Goal: Communication & Community: Answer question/provide support

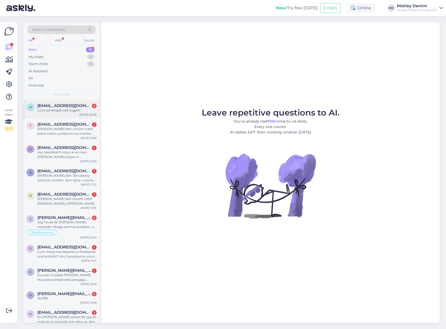
click at [89, 110] on div "Lurte på lengde ved ryggen" at bounding box center [66, 110] width 59 height 5
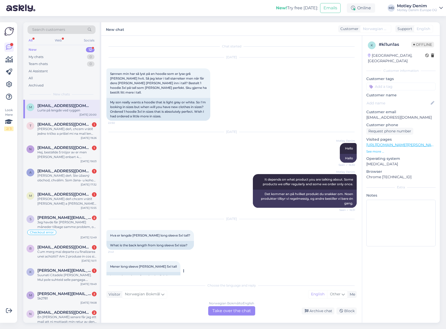
scroll to position [156, 0]
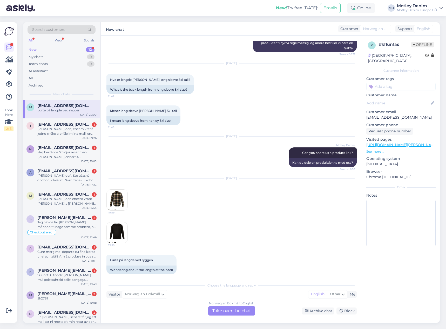
click at [235, 310] on div "Norwegian Bokmål to English Take over the chat" at bounding box center [231, 311] width 47 height 9
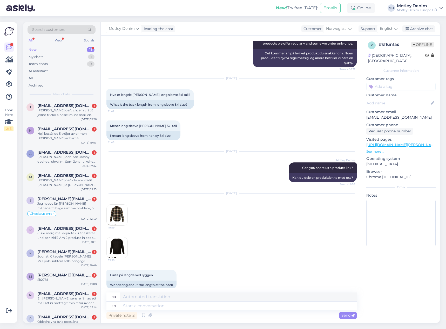
scroll to position [143, 0]
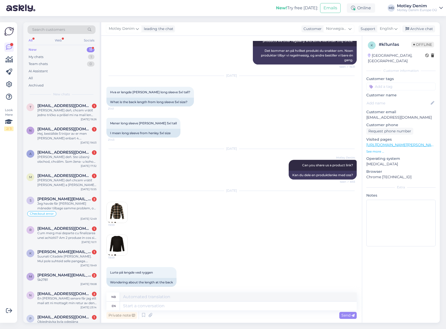
click at [125, 211] on img at bounding box center [117, 212] width 21 height 21
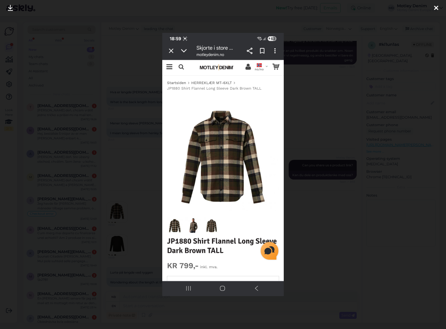
click at [137, 186] on div at bounding box center [223, 164] width 446 height 329
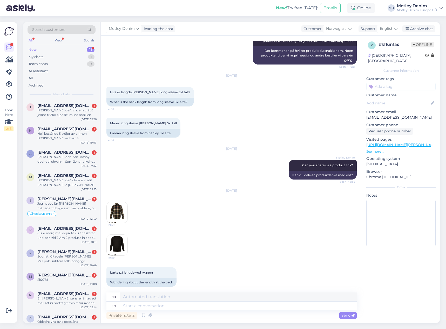
click at [119, 236] on img at bounding box center [117, 245] width 21 height 21
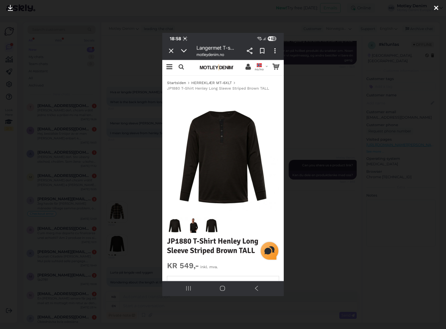
click at [137, 179] on div at bounding box center [223, 164] width 446 height 329
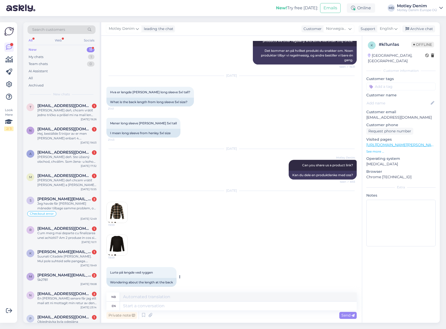
click at [112, 271] on span "Lurte på lengde ved ryggen" at bounding box center [131, 273] width 43 height 4
drag, startPoint x: 112, startPoint y: 267, endPoint x: 149, endPoint y: 266, distance: 37.9
click at [149, 271] on span "Lurte på lengde ved ryggen" at bounding box center [131, 273] width 43 height 4
copy div "Lurte på lengde ved ryggen 20:00"
click at [119, 239] on img at bounding box center [117, 245] width 21 height 21
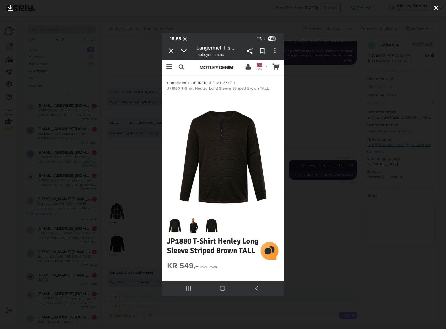
click at [322, 144] on div at bounding box center [223, 164] width 446 height 329
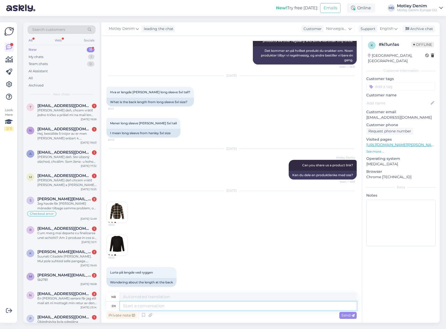
click at [218, 310] on textarea at bounding box center [238, 306] width 237 height 9
type textarea "Hello"
type textarea "Hallo"
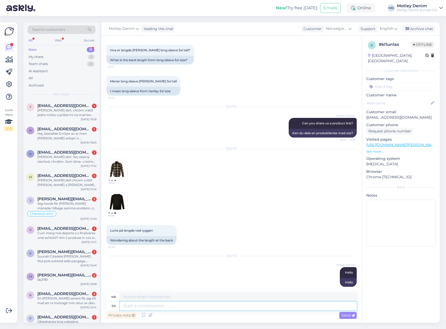
click at [204, 304] on textarea at bounding box center [238, 306] width 237 height 9
type textarea "Thea"
type textarea "I ha"
type textarea "jeg"
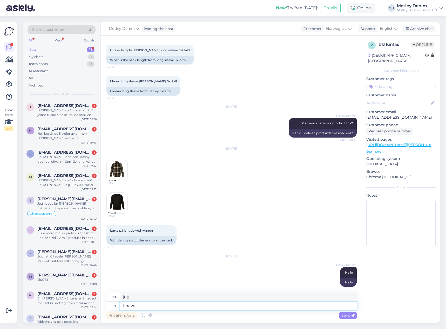
type textarea "I have f"
type textarea "Jeg har"
type textarea "I have forwarded"
type textarea "Jeg har videresendt"
type textarea "I have forwarded you"
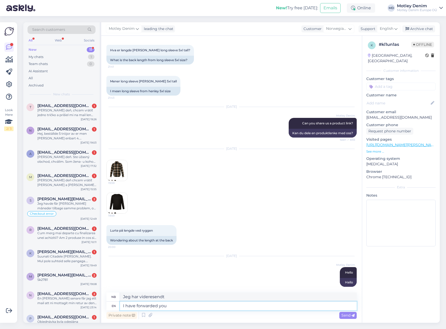
type textarea "Jeg har videresendt deg"
type textarea "I have forwarded your re"
type textarea "Jeg har videresendt din"
type textarea "I have forwarded your request to"
type textarea "Jeg har videresendt forespørselen din"
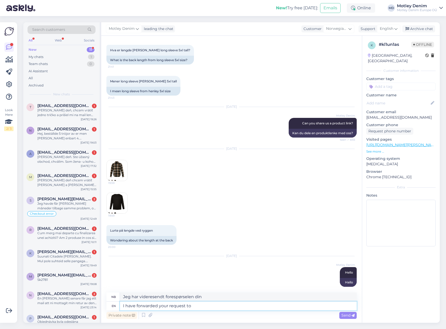
type textarea "I have forwarded your request to o"
type textarea "Jeg har videresendt forespørselen din til"
type textarea "I have forwarded your request to our p"
type textarea "Jeg har videresendt forespørselen din til vår"
type textarea "I have forwarded your request to our product s"
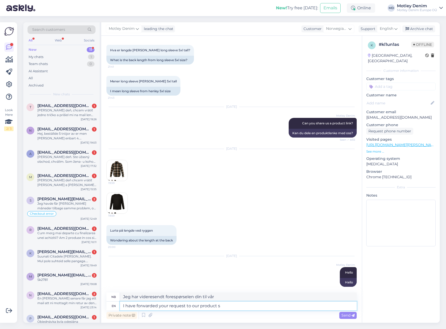
type textarea "Jeg har videresendt forespørselen din til produktet vårt"
type textarea "I have forwarded your request to our product specia"
type textarea "Jeg har videresendt forespørselen din til vår produktspesialist"
type textarea "I have forwarded your request to our product specialist who wi"
type textarea "Jeg har videresendt forespørselen din til vår produktspesialist som"
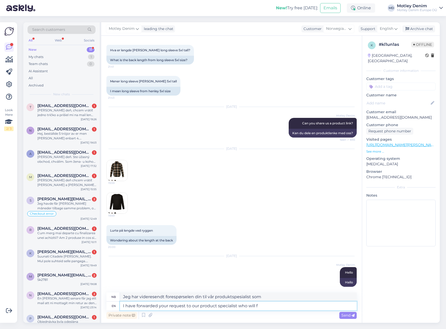
type textarea "I have forwarded your request to our product specialist who will fi"
type textarea "Jeg har videresendt forespørselen din til vår produktspesialist, som vil"
type textarea "I have forwarded your request to our product specialist who will fi x"
type textarea "Jeg har videresendt forespørselen din til vår produktspesialist som vil"
type textarea "I have forwarded your request to our product specialist who will fix th"
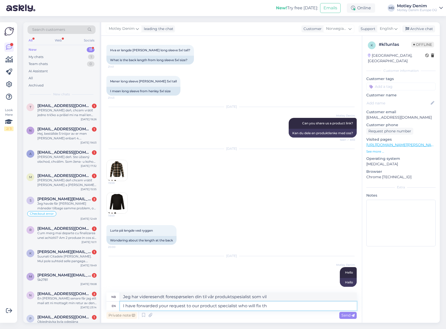
type textarea "Jeg har videresendt forespørselen din til vår produktspesialist som vil fikse d…"
type textarea "I have forwarded your request to our product specialist who will fix the"
type textarea "Jeg har videresendt forespørselen din til vår produktspesialist som vil fikse p…"
type textarea "I have forwarded your request to our product specialist who will fix the size g"
type textarea "Jeg har videresendt forespørselen din til vår produktspesialist, som vil fikse …"
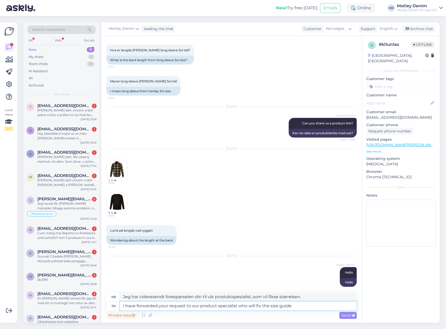
type textarea "I have forwarded your request to our product specialist who will fix the size g…"
type textarea "Jeg har videresendt forespørselen din til vår produktspesialist, som vil fikse …"
type textarea "I have forwarded your request to our product specialist who will fix the size g…"
type textarea "Jeg har videresendt forespørselen din til vår produktspesialist, som vil fikse …"
type textarea "I have forwarded your request to our product specialist who will fix the size g…"
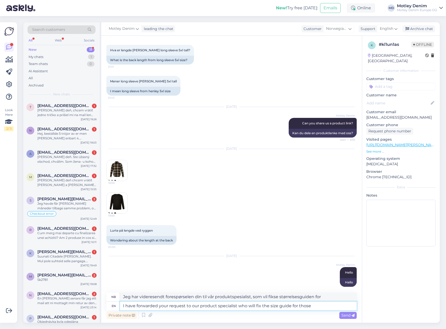
type textarea "Jeg har videresendt forespørselen din til vår produktspesialist, som vil fikse …"
type textarea "I have forwarded your request to our product specialist who will fix the size g…"
type textarea "Jeg har videresendt forespørselen din til vår produktspesialist, som vil fikse …"
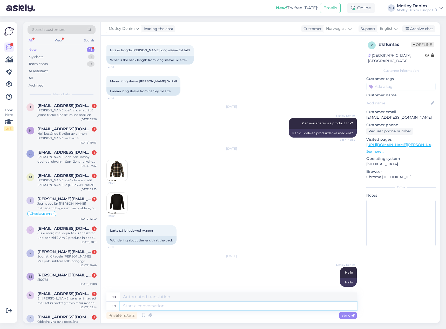
scroll to position [231, 0]
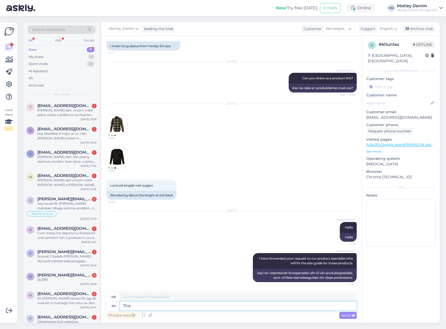
type textarea "The m"
type textarea "De"
type textarea "The measuer"
type textarea "Måleren"
type textarea "The measurements f"
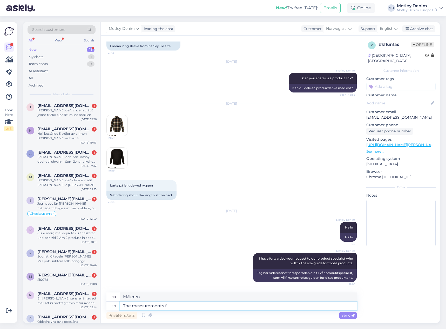
type textarea "Målingene"
type textarea "The measurements for th"
type textarea "Målingene for"
type textarea "The measurements for the products"
type textarea "Målene for produktene"
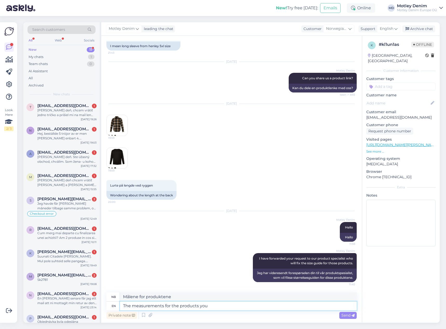
type textarea "The measurements for the products you a"
type textarea "Målene for produktene du"
type textarea "The measurements for the products you are looking to"
type textarea "Målene for produktene du ser [PERSON_NAME]"
type textarea "The measurements for the products you are looking to"
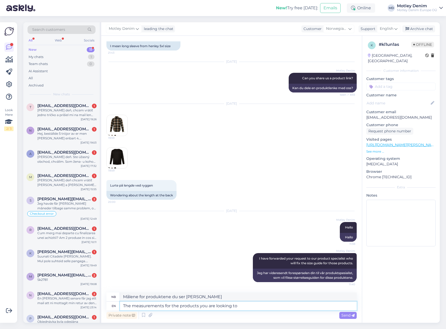
type textarea "Målene for produktene du ønsker å"
type textarea "The measurements for the products you are looking to buy sh"
type textarea "Målene for produktene du ønsker å kjøpe"
type textarea "The measurements for the products you are looking to buy should b"
type textarea "Målene på produktene du ønsker å kjøpe bør"
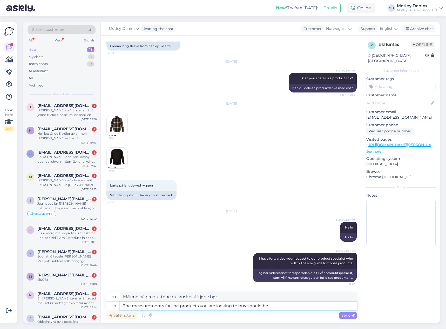
type textarea "The measurements for the products you are looking to buy should be"
type textarea "Målene på produktene du ønsker å kjøpe bør være"
type textarea "The measurements for the products you are looking to buy should be very s"
type textarea "Målene på produktene du ønsker å kjøpe bør være svært"
type textarea "The measurements for the products you are looking to buy should be very simial"
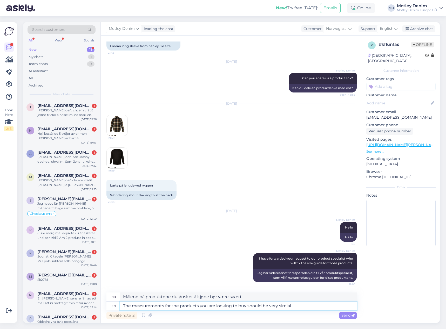
type textarea "Målene på produktene du ønsker å kjøpe bør være svært like"
type textarea "The measurements for the products you are looking to buy should be very simial …"
type textarea "Målene på produktene du ønsker å kjøpe bør være svært like dette."
type textarea "The measurements for the products you are looking to buy should be very simial …"
type textarea "Målene på produktene du ønsker å kjøpe bør være svært like denne størrelsen."
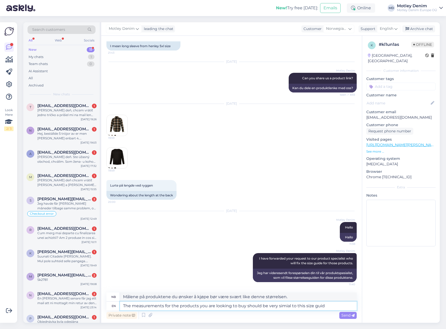
type textarea "The measurements for the products you are looking to buy should be very simial …"
type textarea "Målene på produktene du ønsker å kjøpe bør være svært like denne størrelsesguid…"
type textarea "The measurements for the products you are looking to buy should be very simial …"
click at [343, 308] on textarea "The measurements for the products you are looking to buy should be very simial …" at bounding box center [238, 306] width 237 height 9
paste textarea
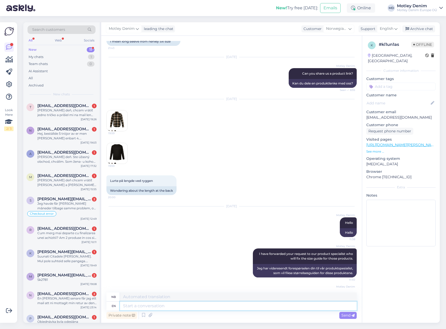
scroll to position [304, 0]
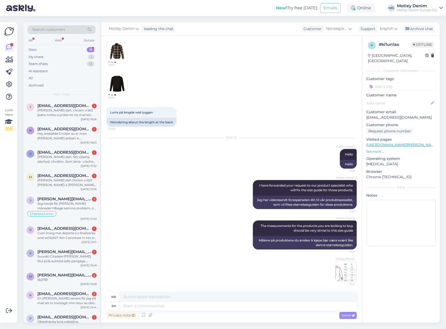
click at [340, 266] on img at bounding box center [345, 272] width 21 height 21
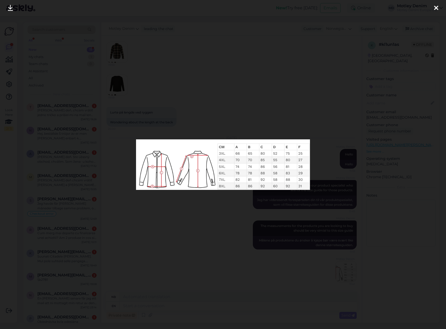
click at [254, 246] on div at bounding box center [223, 164] width 446 height 329
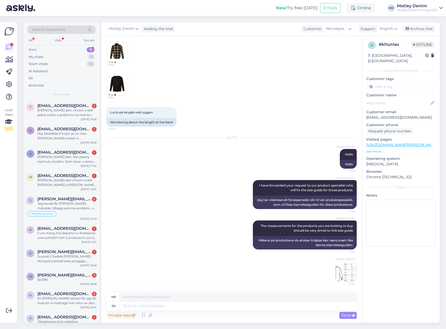
click at [409, 83] on input at bounding box center [400, 87] width 69 height 8
drag, startPoint x: 403, startPoint y: 81, endPoint x: 365, endPoint y: 81, distance: 38.4
click at [365, 81] on div "k # kl1un1as Offline [GEOGRAPHIC_DATA], Drammen Customer information Customer t…" at bounding box center [401, 145] width 78 height 219
type input "Wrong size guide"
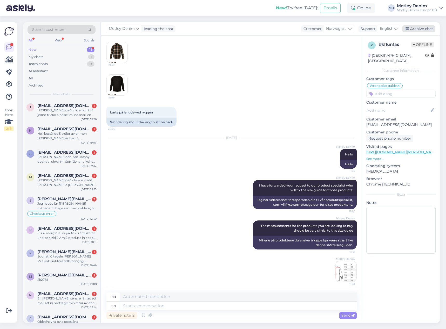
click at [415, 30] on div "Archive chat" at bounding box center [418, 28] width 33 height 7
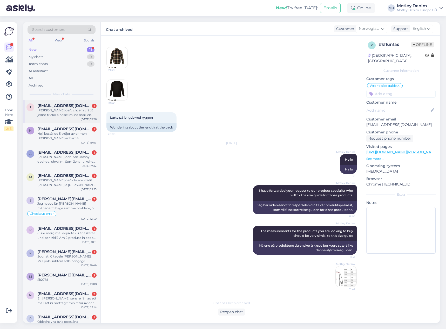
drag, startPoint x: 72, startPoint y: 111, endPoint x: 99, endPoint y: 122, distance: 29.1
click at [73, 111] on div "[PERSON_NAME] deň, chcem vrátiť jedno tričko a prišiel mi na mail len návratovy…" at bounding box center [66, 112] width 59 height 9
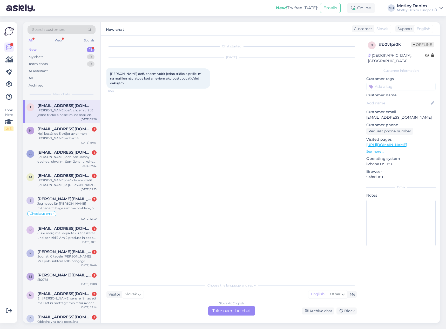
click at [235, 316] on div "Chat started [DATE] [PERSON_NAME] deň, chcem vrátiť jedno tričko a prišiel mi n…" at bounding box center [231, 179] width 260 height 287
click at [237, 311] on div "Slovak to English Take over the chat" at bounding box center [231, 311] width 47 height 9
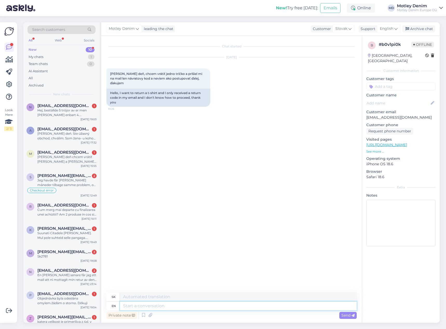
click at [224, 307] on textarea at bounding box center [238, 306] width 237 height 9
type textarea "Hello"
type textarea "Ahoj"
click at [145, 315] on icon at bounding box center [143, 316] width 6 height 8
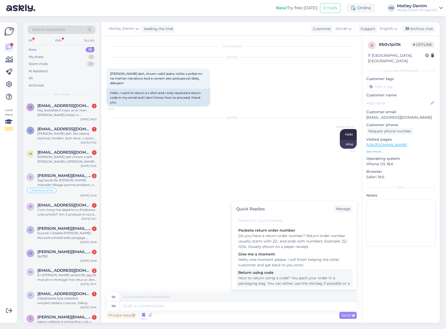
click at [274, 278] on div "How to return using a code? You pack your order in a packaging bag. You can eit…" at bounding box center [294, 292] width 112 height 33
type textarea "Ako vrátiť [PERSON_NAME] pomocou kódu? Objednávku zabalíte do baliaceho vrecka.…"
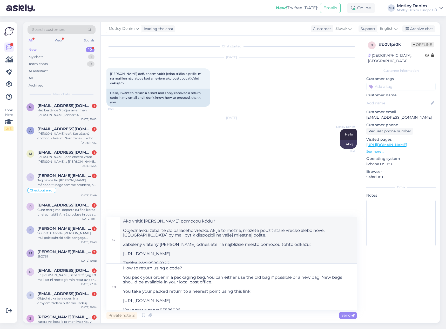
type textarea "How to return using a code? You pack your order in a packaging bag. You can eit…"
click at [193, 309] on textarea "How to return using a code? You pack your order in a packaging bag. You can eit…" at bounding box center [238, 287] width 237 height 47
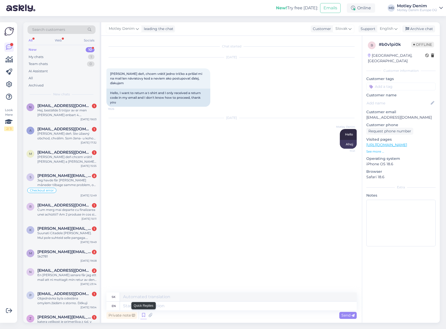
click at [143, 314] on icon at bounding box center [143, 316] width 6 height 8
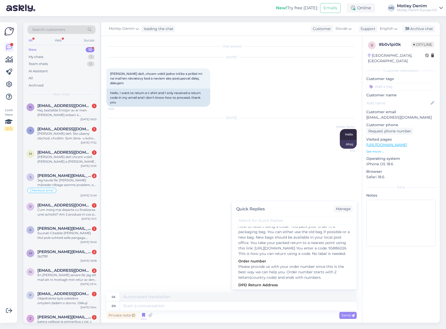
scroll to position [52, 0]
click at [263, 271] on div "Please provide us with your order number since this is the best way we can help…" at bounding box center [294, 272] width 112 height 16
type textarea "Prosím, uveďte [PERSON_NAME] vašej objednávky, pretože je to najlepší spôsob, a…"
type textarea "Please provide us with your order number since this is the best way we can help…"
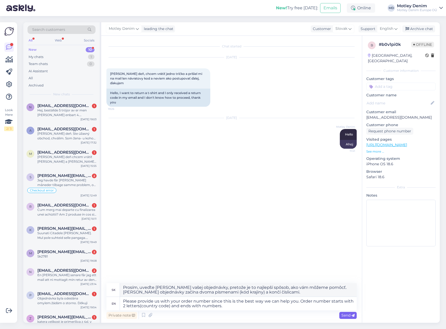
click at [347, 315] on span "Send" at bounding box center [347, 315] width 13 height 5
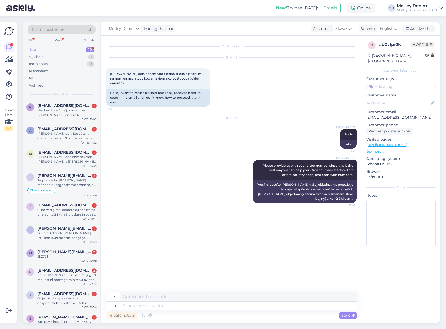
click at [147, 145] on div "[DATE] Motley Denim Hello 11:41 Ahoj" at bounding box center [231, 134] width 250 height 42
click at [59, 112] on div "Hej, beställde 5 tröjor av er men [PERSON_NAME] enbart 4. Ordernummer SE56616. …" at bounding box center [66, 112] width 59 height 9
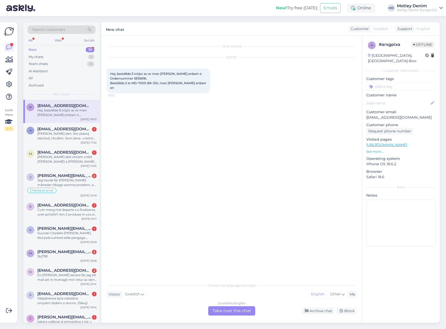
click at [232, 314] on div "Swedish to English Take over the chat" at bounding box center [231, 311] width 47 height 9
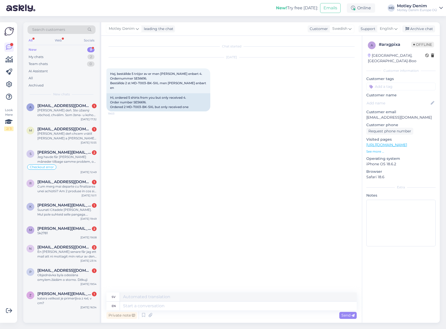
click at [151, 149] on div "Chat started [DATE] Hej, beställde 5 tröjor av er men [PERSON_NAME] enbart 4. O…" at bounding box center [233, 164] width 255 height 247
click at [79, 54] on div "My chats 2" at bounding box center [62, 56] width 68 height 7
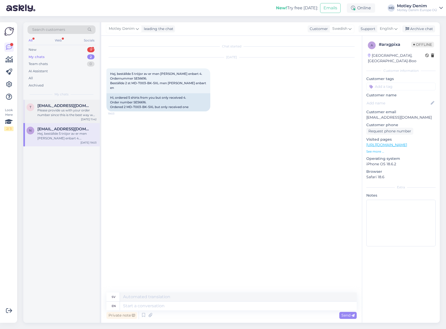
click at [62, 102] on div "t [EMAIL_ADDRESS][DOMAIN_NAME] Please provide us with your order number since t…" at bounding box center [61, 111] width 76 height 23
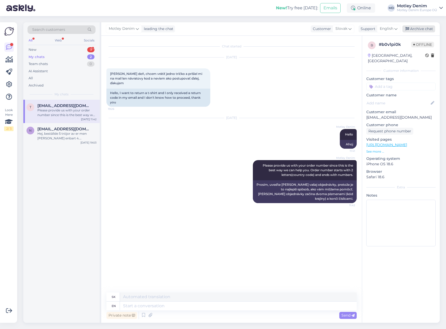
click at [425, 28] on div "Archive chat" at bounding box center [418, 28] width 33 height 7
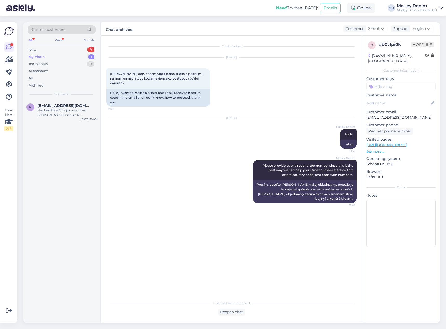
click at [390, 83] on input at bounding box center [400, 87] width 69 height 8
type input "Returns"
click at [393, 99] on span "Returns" at bounding box center [392, 100] width 12 height 3
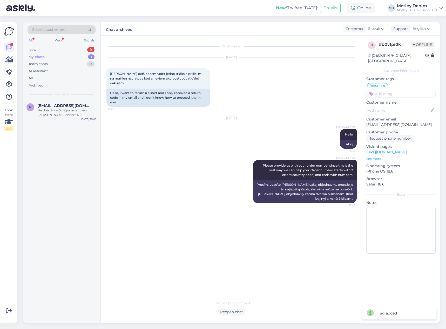
click at [395, 92] on input at bounding box center [400, 94] width 69 height 8
type input "How to"
click at [383, 105] on div "How to return" at bounding box center [383, 107] width 28 height 5
click at [74, 52] on div "New 9" at bounding box center [62, 49] width 68 height 7
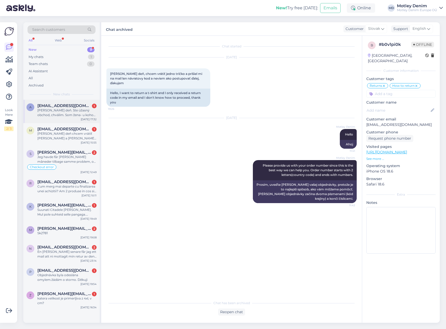
click at [53, 108] on div "[PERSON_NAME] deň. Ste úžasný obchod, chválim. Som žena- u koho by som mohla na…" at bounding box center [66, 112] width 59 height 9
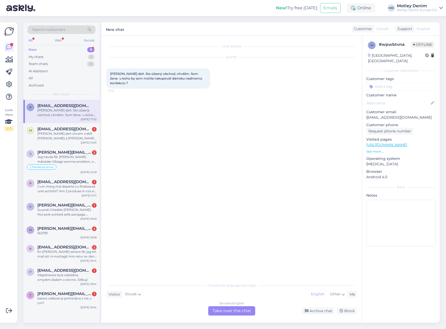
click at [241, 313] on div "Slovak to English Take over the chat" at bounding box center [231, 311] width 47 height 9
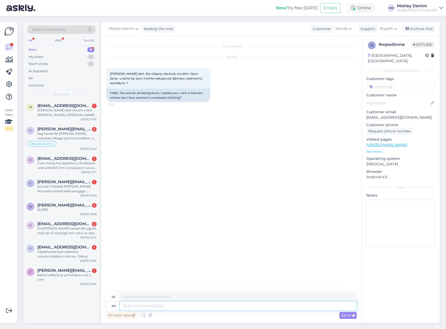
click at [210, 305] on textarea at bounding box center [238, 306] width 237 height 9
type textarea "Hello"
type textarea "Ahoj"
type textarea "Hello!"
type textarea "Ahoj!"
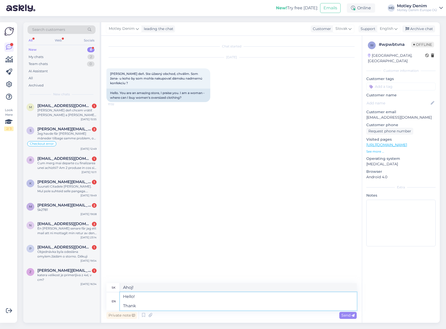
type textarea "Hello! Thank y"
type textarea "Ahoj! Ďakujem"
type textarea "Hello! Thank you for the"
type textarea "Ahoj! Ďakujem za"
type textarea "Hello! Thank you for the feed"
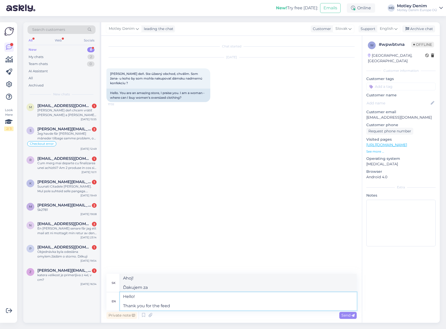
type textarea "Ahoj! Ďakujem za informačný kanál"
type textarea "Hello! Thank you for the"
type textarea "Ahoj! Ďakujem za"
type textarea "Hello! Thank you s"
type textarea "Ahoj! Ďakujem"
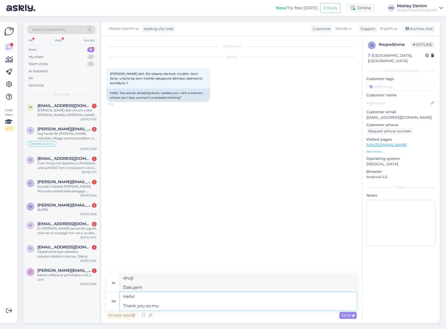
type textarea "Hello! Thank you so muc"
type textarea "Ahoj! Ďakujem veľmi pekne"
type textarea "Hello! Thank you so much :) W"
type textarea "Ahoj! Ďakujem veľmi pekne :)"
type textarea "Hello! Thank you so much :) W"
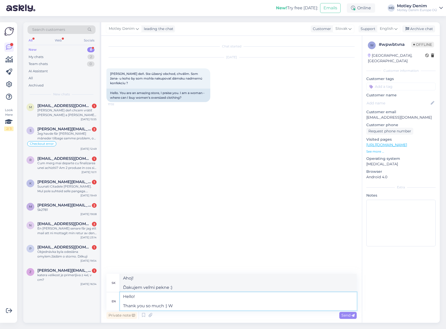
type textarea "Ahoj! Ďakujem veľmi pekne :) W"
type textarea "Hello! Thank you so much :) We as"
type textarea "Ahoj! Ďakujem veľmi pekne :) My"
type textarea "Hello! Thank you so much :) We aspire to"
type textarea "Ahoj! Ďakujem veľmi pekne :) Snažíme sa"
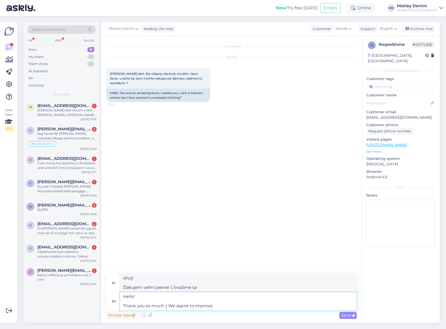
type textarea "Hello! Thank you so much :) We aspire to improve"
type textarea "Ahoj! Ďakujem veľmi pekne :) Snažíme sa zlepšovať"
type textarea "Hello! Thank you so much :) We aspire to improve our sto"
type textarea "Ahoj! Ďakujem veľmi pekne :) Snažíme sa zlepšiť naše"
type textarea "Hello! Thank you so much :) We aspire to improve our store as m"
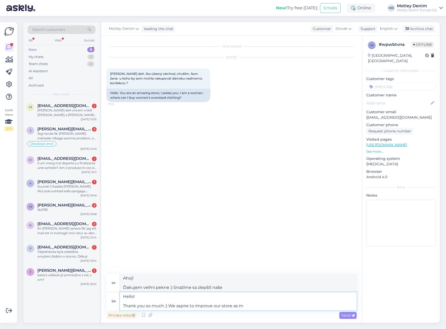
type textarea "Ahoj! Ďakujem veľmi pekne :) Snažíme sa náš obchod vylepšiť"
type textarea "Hello! Thank you so much :) We aspire to improve our store as muc"
type textarea "Ahoj! Ďakujem veľmi pekne :) Snažíme sa náš obchod čo najviac vylepšiť"
type textarea "Hello! Thank you so much :) We aspire to improve our store as much as possible."
type textarea "Ahoj! Ďakujem veľmi pekne :) Snažíme sa náš obchod čo najviac vylepšiť."
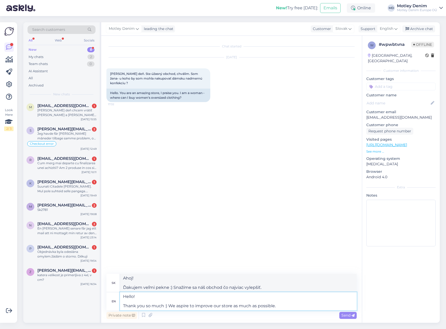
type textarea "Hello! Thank you so much :) We aspire to improve our store as much as possible."
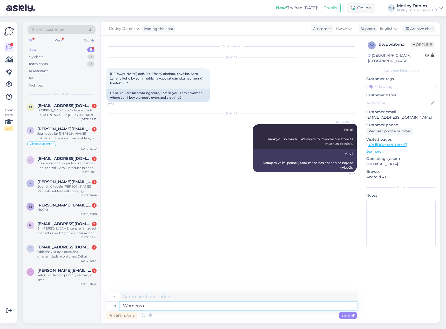
type textarea "Womens cl"
type textarea "Dámske"
type textarea "W"
type textarea "We a"
type textarea "My"
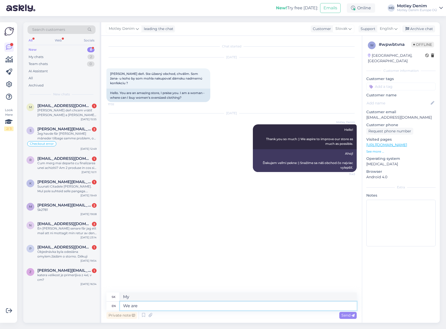
type textarea "We are a"
type textarea "Sme"
type textarea "We are actively wo"
type textarea "Aktívne"
type textarea "We are actively working on"
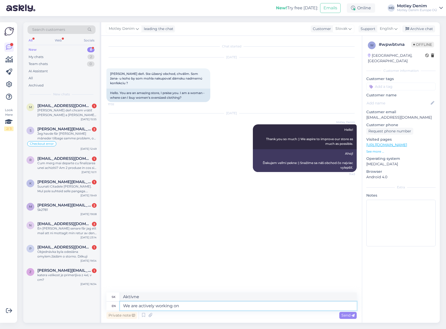
type textarea "Aktívne pracujeme"
type textarea "We are actively working on im"
type textarea "Aktívne pracujeme na"
type textarea "We are actively working on improving"
type textarea "Aktívne pracujeme na zlepšení"
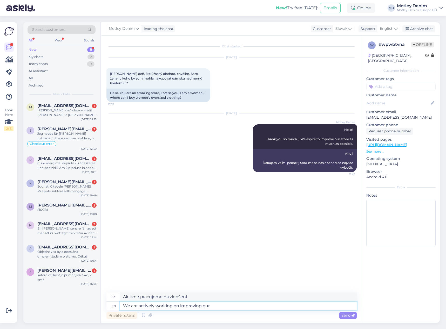
type textarea "We are actively working on improving our"
type textarea "Aktívne pracujeme na zlepšení našich"
type textarea "We are actively working on improving our wome"
type textarea "Aktívne pracujeme na zlepšovaní našich žien"
type textarea "We are actively working on improving our women's clo"
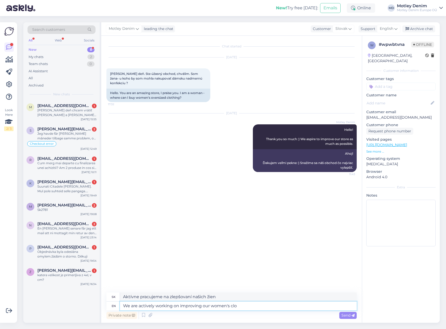
type textarea "Aktívne pracujeme na zlepšení našich žien"
type textarea "We are actively working on improving our women's clothing in"
type textarea "Aktívne pracujeme na vylepšovaní nášho dámskeho oblečenia"
type textarea "We are actively working on improving our women's clothing in b"
type textarea "Aktívne pracujeme na vylepšovaní nášho dámskeho oblečenia v..."
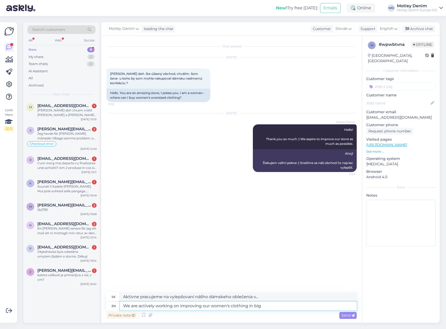
type textarea "We are actively working on improving our women's clothing in big z"
type textarea "Aktívne pracujeme na vylepšovaní nášho dámskeho oblečenia vo veľkom"
type textarea "We are actively working on improving our women's clothing in big sizes."
type textarea "Aktívne pracujeme na vylepšovaní nášho dámskeho oblečenia vo veľkých veľkostiac…"
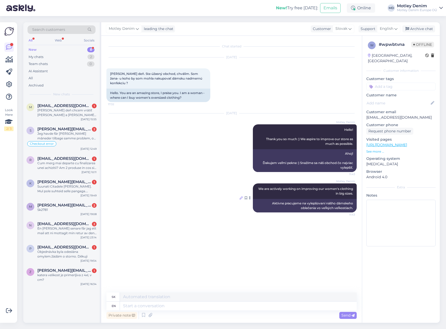
click at [241, 197] on icon at bounding box center [240, 198] width 3 height 3
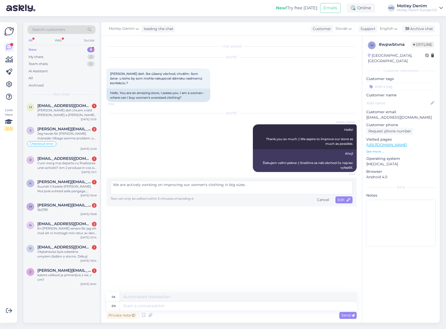
click at [189, 181] on textarea "We are actively working on improving our women's clothing in big sizes." at bounding box center [232, 187] width 242 height 13
type textarea "We are actively working on improving our assortment of women's clothing in big …"
click at [341, 198] on span "Edit" at bounding box center [343, 200] width 13 height 5
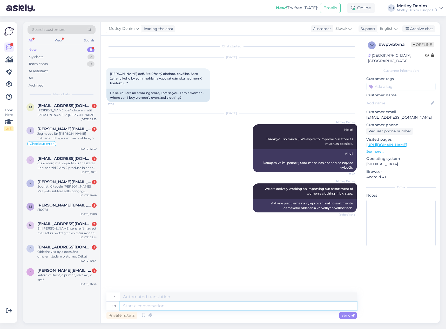
click at [263, 305] on textarea at bounding box center [238, 306] width 237 height 9
type textarea "We h"
type textarea "My"
type textarea "We have"
type textarea "Máme"
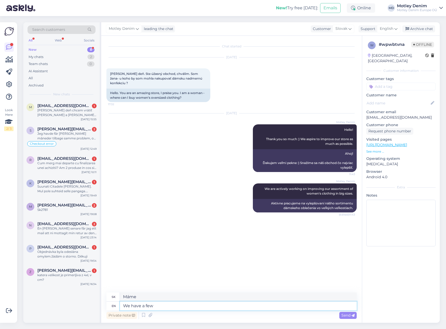
type textarea "We have a few"
type textarea "Máme ich niekoľko"
type textarea "Can w"
type textarea "Môže"
type textarea "Can we"
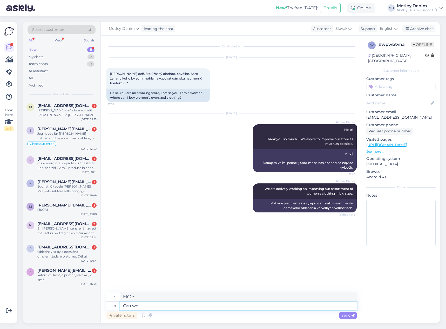
type textarea "Môžeme"
type textarea "Can we ask"
type textarea "Môžeme sa opýtať"
type textarea "Can we ask what pr"
type textarea "Môžeme sa opýtať, čo"
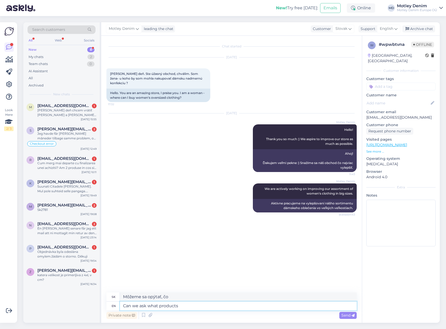
type textarea "Can we ask what products"
type textarea "Môžeme sa opýtať, aké produkty"
type textarea "Can we ask what products you are"
type textarea "Môžeme sa opýtať, aké produkty máte"
type textarea "Can we ask what products you are mnos"
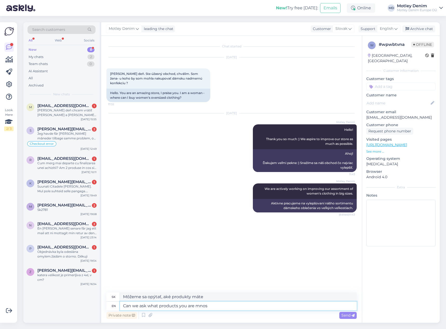
type textarea "Môžeme sa opýtať, aké produkty máte?"
type textarea "Can we ask what products you are most in"
type textarea "Môžeme sa opýtať, aké produkty máte najradšej?"
type textarea "Can we ask what products you are most interested in"
type textarea "Môžeme sa opýtať, o aké produkty máte najväčší záujem?"
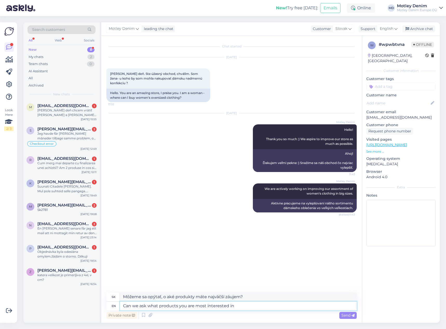
type textarea "Can we ask what products you are most interested in?"
type textarea "Môžeme sa opýtať, o ktoré produkty máte najväčší záujem?"
type textarea "Can we ask for a"
type textarea "Môžeme požiadať o"
type textarea "Can we ask for a little bit"
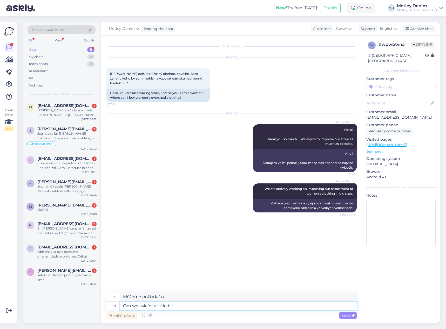
type textarea "Môžeme požiadať o trochu"
type textarea "Can we ask for a little bit of feedback"
type textarea "Môžeme poprosiť o malú spätnú väzbu"
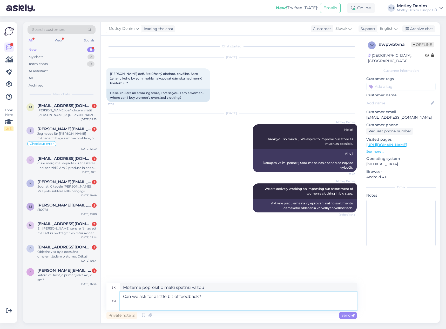
type textarea "Can we ask for a little bit of feedback? W"
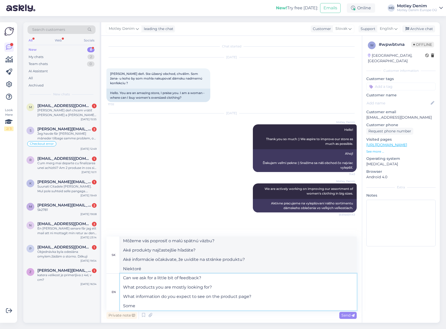
click at [204, 304] on textarea "Can we ask for a little bit of feedback? What products you are mostly looking f…" at bounding box center [238, 292] width 237 height 37
click at [222, 307] on textarea "Can we ask for a little bit of feedback? What products you are mostly looking f…" at bounding box center [238, 292] width 237 height 37
click at [226, 305] on textarea "Can we ask for a little bit of feedback? What products you are mostly looking f…" at bounding box center [238, 292] width 237 height 37
click at [227, 306] on textarea "Can we ask for a little bit of feedback? What products you are mostly looking f…" at bounding box center [238, 292] width 237 height 37
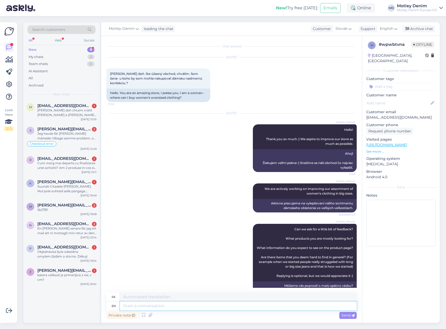
scroll to position [55, 0]
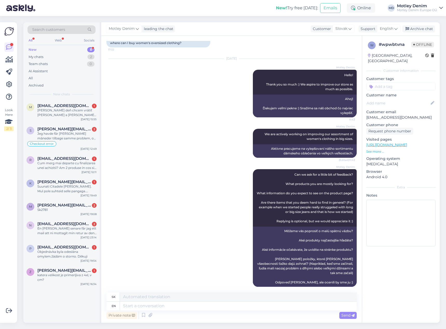
click at [383, 84] on input at bounding box center [400, 87] width 69 height 8
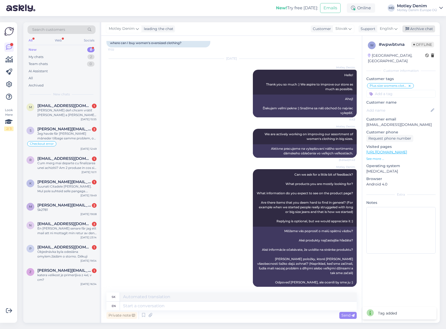
click at [415, 29] on div "Archive chat" at bounding box center [418, 28] width 33 height 7
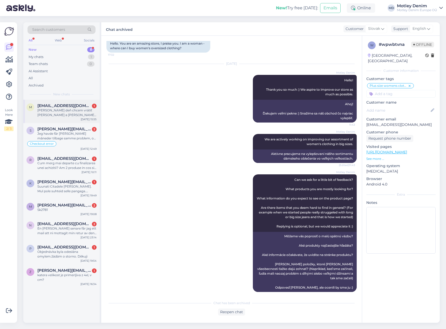
click at [60, 106] on span "[EMAIL_ADDRESS][DOMAIN_NAME]" at bounding box center [64, 106] width 54 height 5
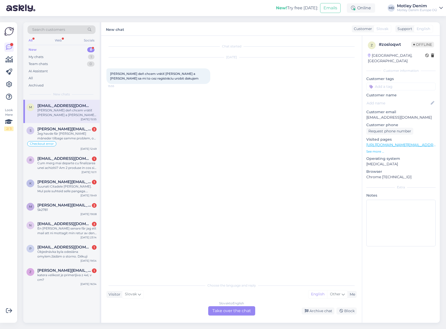
click at [244, 313] on div "Slovak to English Take over the chat" at bounding box center [231, 311] width 47 height 9
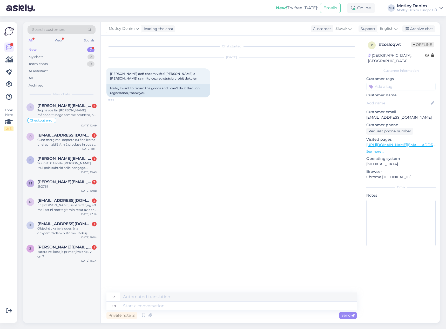
click at [212, 156] on div "Chat started [DATE] [PERSON_NAME] deň chcem vrátiť [PERSON_NAME] a [PERSON_NAME…" at bounding box center [233, 164] width 255 height 247
click at [191, 306] on textarea at bounding box center [238, 306] width 237 height 9
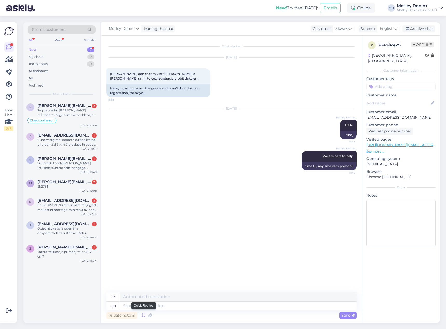
click at [142, 316] on icon at bounding box center [143, 316] width 6 height 8
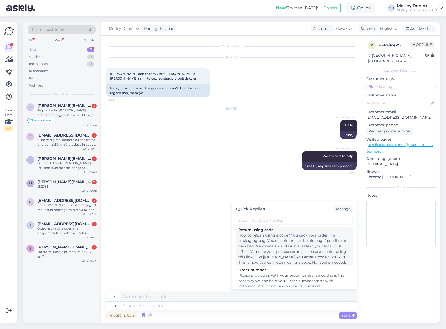
scroll to position [52, 0]
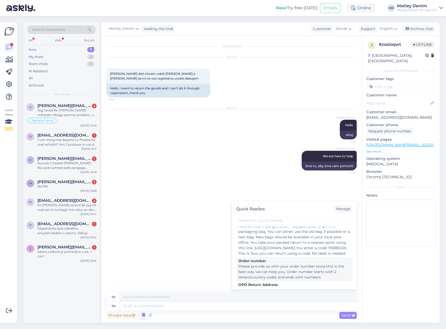
click at [275, 272] on div "Please provide us with your order number since this is the best way we can help…" at bounding box center [294, 272] width 112 height 16
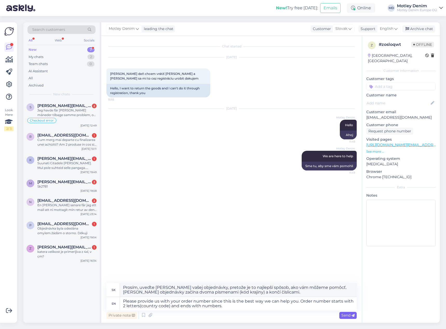
click at [340, 318] on div "Send" at bounding box center [347, 315] width 17 height 7
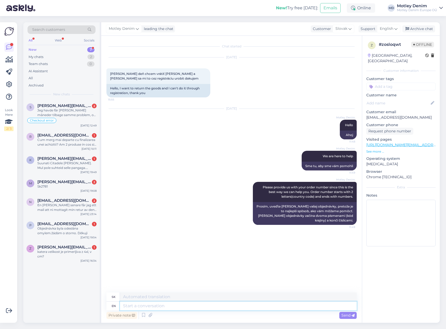
drag, startPoint x: 285, startPoint y: 305, endPoint x: 284, endPoint y: 302, distance: 3.6
click at [286, 303] on textarea at bounding box center [238, 306] width 237 height 9
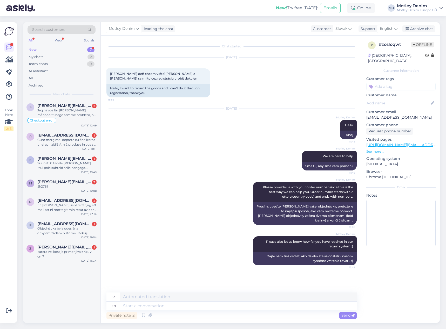
click at [396, 83] on input at bounding box center [400, 87] width 69 height 8
click at [393, 99] on span "Returns" at bounding box center [392, 100] width 12 height 3
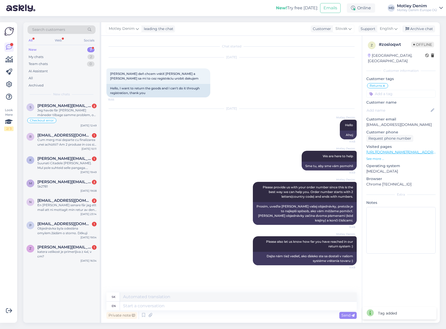
click at [389, 90] on input at bounding box center [400, 94] width 69 height 8
click at [387, 106] on span "How to return" at bounding box center [383, 107] width 22 height 3
click at [419, 29] on div "Archive chat" at bounding box center [418, 28] width 33 height 7
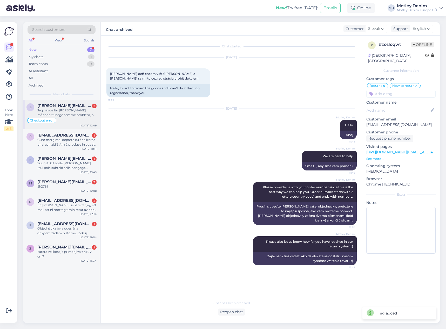
click at [62, 116] on div "Jeg havde får [PERSON_NAME] måneder tilbage samme problem, og der nævnte i at j…" at bounding box center [66, 112] width 59 height 9
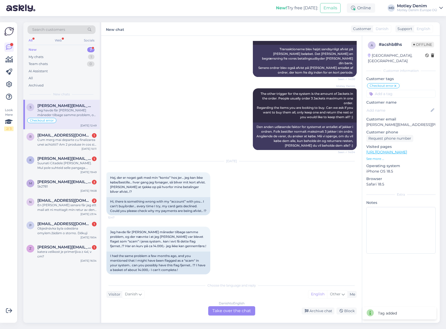
click at [238, 309] on div "Danish to English Take over the chat" at bounding box center [231, 311] width 47 height 9
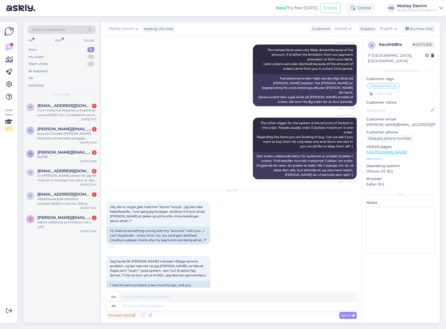
scroll to position [915, 0]
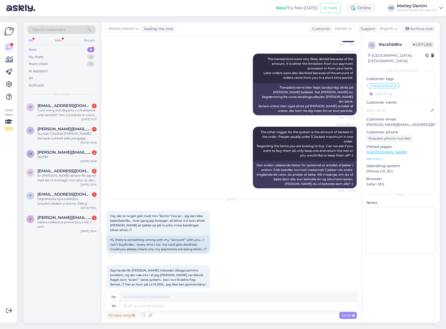
click at [408, 126] on p "[PERSON_NAME][EMAIL_ADDRESS][PERSON_NAME][DOMAIN_NAME]" at bounding box center [400, 124] width 69 height 5
drag, startPoint x: 408, startPoint y: 126, endPoint x: 365, endPoint y: 125, distance: 43.1
click at [365, 125] on div "a # acshb8hs Offline [GEOGRAPHIC_DATA], [GEOGRAPHIC_DATA] Customer information …" at bounding box center [401, 149] width 78 height 226
copy p "[PERSON_NAME][EMAIL_ADDRESS][PERSON_NAME][DOMAIN_NAME]"
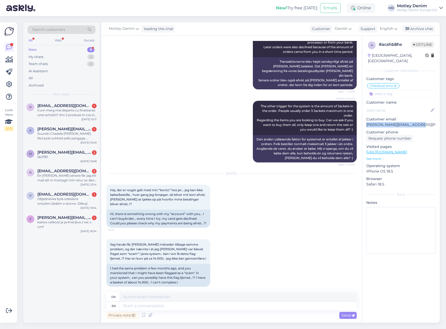
click at [62, 29] on span "Search customers" at bounding box center [48, 29] width 33 height 5
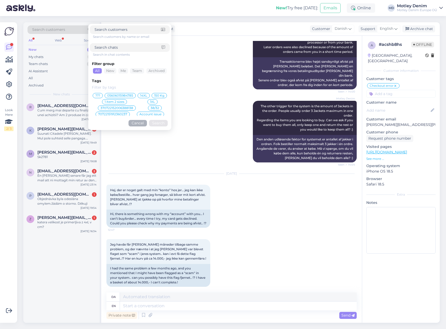
click at [128, 31] on input at bounding box center [127, 29] width 66 height 5
click at [115, 51] on div at bounding box center [130, 47] width 80 height 9
click at [117, 48] on input at bounding box center [127, 47] width 67 height 5
click at [154, 29] on input "women" at bounding box center [127, 29] width 66 height 5
click at [135, 87] on input at bounding box center [130, 88] width 76 height 6
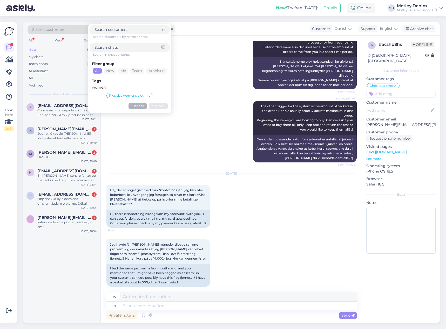
click at [138, 96] on span "Plus size womens clothing" at bounding box center [130, 95] width 42 height 3
click at [153, 113] on button "Search" at bounding box center [158, 111] width 19 height 6
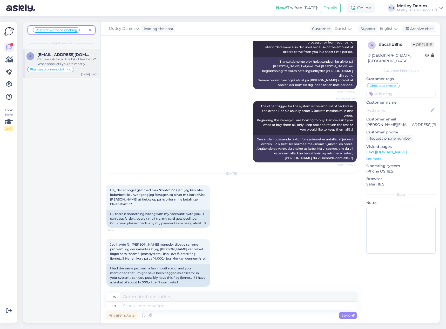
click at [69, 70] on span "Plus size womens clothing" at bounding box center [51, 69] width 42 height 3
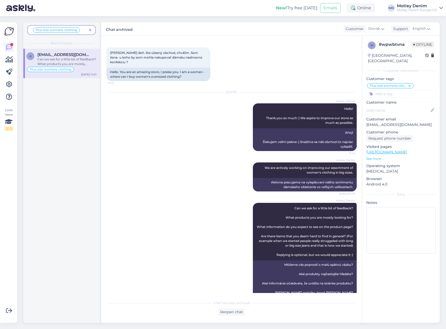
scroll to position [50, 0]
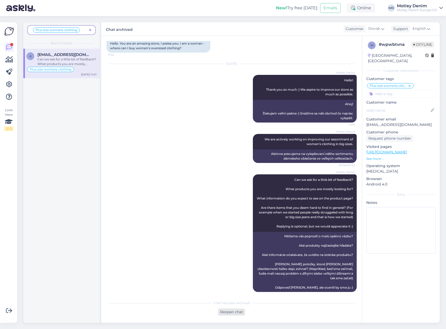
click at [233, 311] on div "Reopen chat" at bounding box center [231, 312] width 27 height 7
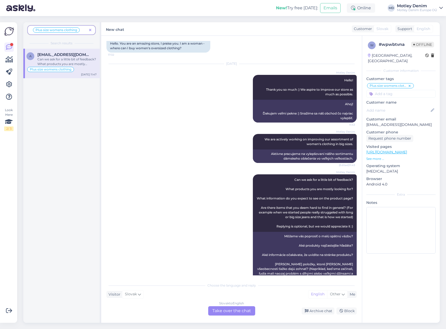
click at [232, 311] on div "Slovak to English Take over the chat" at bounding box center [231, 311] width 47 height 9
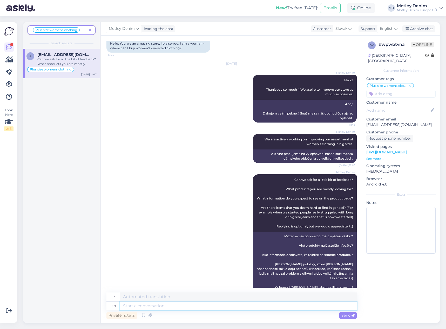
click at [248, 308] on textarea at bounding box center [238, 306] width 237 height 9
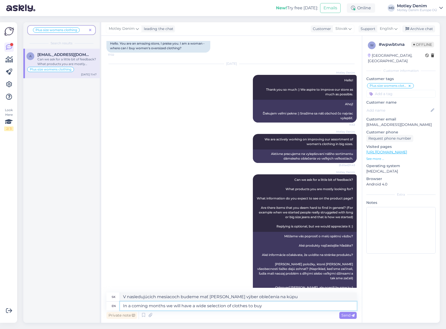
click at [242, 307] on textarea "In a coming months we will have a wide selection of clothes to buy" at bounding box center [238, 306] width 237 height 9
click at [342, 316] on span "Send" at bounding box center [347, 315] width 13 height 5
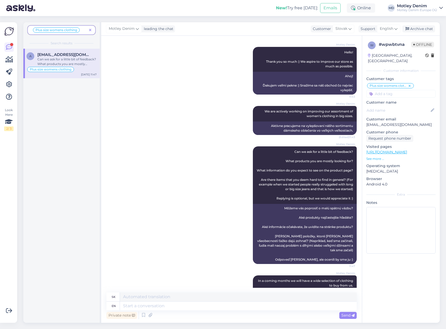
scroll to position [95, 0]
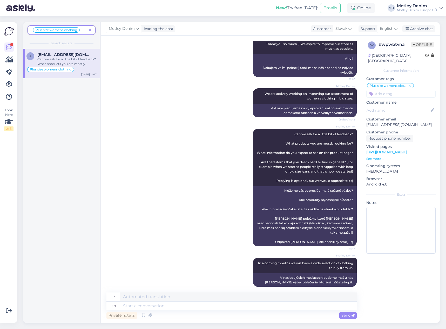
click at [89, 29] on icon at bounding box center [90, 31] width 2 height 4
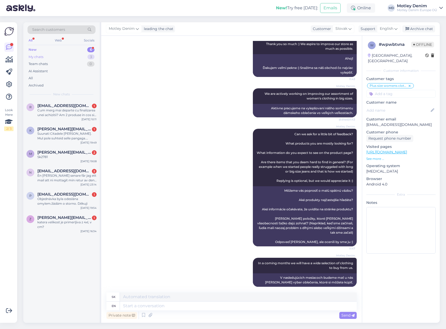
click at [64, 57] on div "My chats 3" at bounding box center [62, 56] width 68 height 7
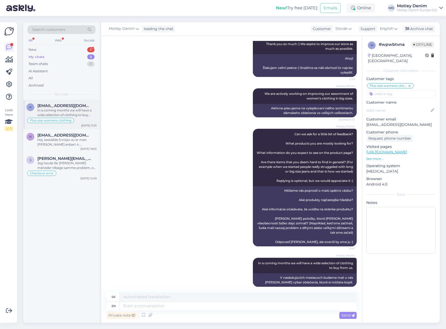
drag, startPoint x: 69, startPoint y: 105, endPoint x: 84, endPoint y: 116, distance: 18.6
click at [69, 105] on span "[EMAIL_ADDRESS][DOMAIN_NAME]" at bounding box center [64, 106] width 54 height 5
click at [417, 29] on div "Archive chat" at bounding box center [418, 28] width 33 height 7
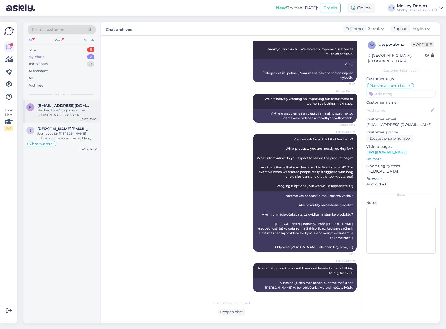
click at [76, 108] on div "Hej, beställde 5 tröjor av er men [PERSON_NAME] enbart 4. Ordernummer SE56616. …" at bounding box center [66, 112] width 59 height 9
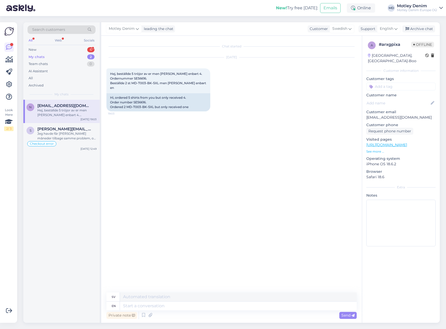
scroll to position [0, 0]
click at [346, 316] on span "Send" at bounding box center [347, 315] width 13 height 5
click at [83, 139] on div "Jeg havde får [PERSON_NAME] måneder tilbage samme problem, og der nævnte i at j…" at bounding box center [66, 136] width 59 height 9
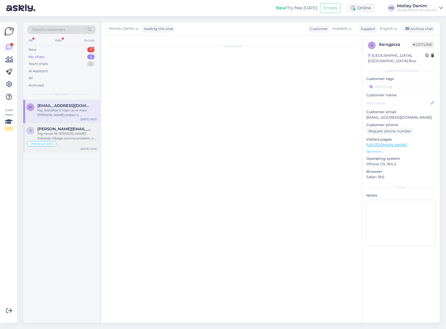
scroll to position [940, 0]
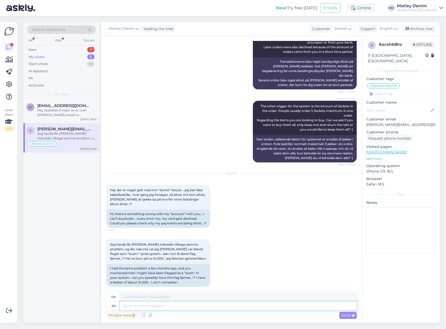
click at [195, 303] on textarea at bounding box center [238, 306] width 237 height 9
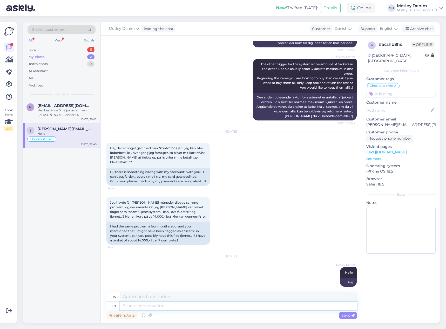
scroll to position [1023, 0]
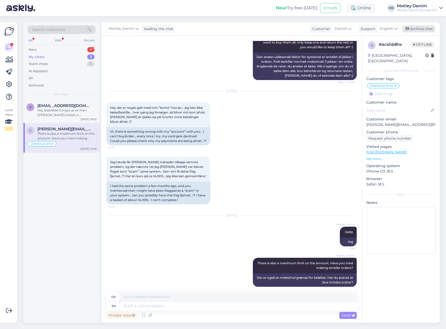
click at [415, 30] on div "Archive chat" at bounding box center [418, 28] width 33 height 7
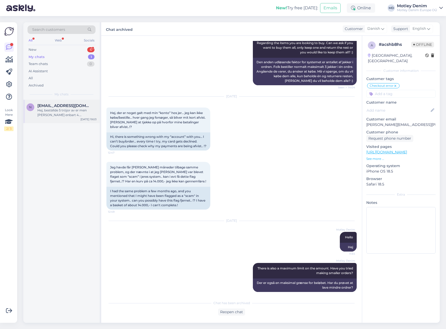
click at [74, 110] on div "Hej, beställde 5 tröjor av er men [PERSON_NAME] enbart 4. Ordernummer SE56616. …" at bounding box center [66, 112] width 59 height 9
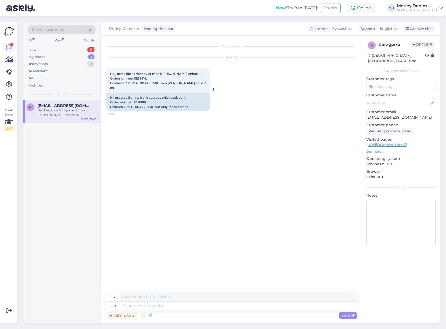
click at [143, 98] on div "Hi, ordered 5 shirts from you but only received 4. Order number SE56616. Ordere…" at bounding box center [158, 102] width 104 height 18
copy div "SE56616"
click at [132, 117] on div "Chat started [DATE] Hej, beställde 5 tröjor av er men [PERSON_NAME] enbart 4. O…" at bounding box center [233, 164] width 255 height 247
click at [372, 115] on p "[EMAIL_ADDRESS][DOMAIN_NAME]" at bounding box center [400, 117] width 69 height 5
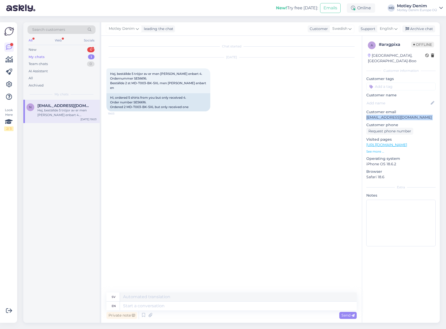
drag, startPoint x: 372, startPoint y: 112, endPoint x: 382, endPoint y: 106, distance: 12.3
click at [403, 115] on p "[EMAIL_ADDRESS][DOMAIN_NAME]" at bounding box center [400, 117] width 69 height 5
copy p "[EMAIL_ADDRESS][DOMAIN_NAME]"
click at [155, 306] on textarea at bounding box center [238, 306] width 237 height 9
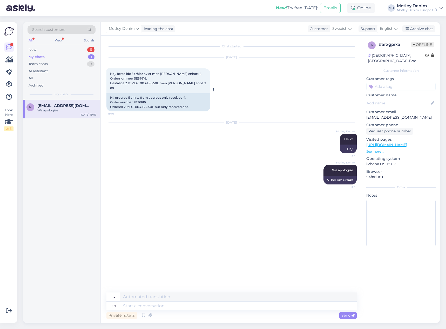
click at [128, 102] on div "Hi, ordered 5 shirts from you but only received 4. Order number SE56616. Ordere…" at bounding box center [158, 102] width 104 height 18
drag, startPoint x: 128, startPoint y: 102, endPoint x: 148, endPoint y: 103, distance: 19.5
click at [148, 103] on div "Hi, ordered 5 shirts from you but only received 4. Order number SE56616. Ordere…" at bounding box center [158, 102] width 104 height 18
copy div "MD-T003-BK-5XL"
click at [222, 130] on div "[DATE] Motley Denim Hello! 11:57 Hej!" at bounding box center [231, 138] width 250 height 42
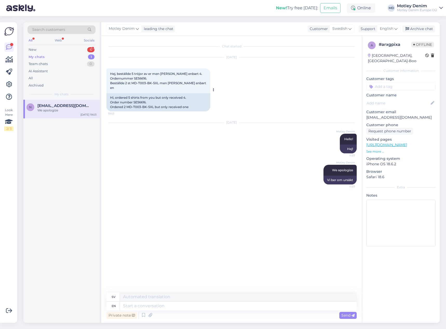
click at [139, 78] on span "Hej, beställde 5 tröjor av er men [PERSON_NAME] enbart 4. Ordernummer SE56616. …" at bounding box center [158, 81] width 97 height 18
copy span "SE56616"
click at [275, 68] on div "[DATE] Hej, beställde 5 tröjor av er men [PERSON_NAME] enbart 4. Ordernummer SE…" at bounding box center [231, 84] width 250 height 65
drag, startPoint x: 209, startPoint y: 313, endPoint x: 212, endPoint y: 310, distance: 4.6
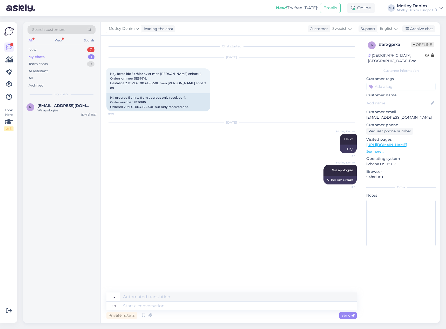
click at [209, 312] on div "Private note Send" at bounding box center [231, 316] width 250 height 10
click at [212, 310] on textarea at bounding box center [238, 306] width 237 height 9
click at [389, 83] on input at bounding box center [400, 87] width 69 height 8
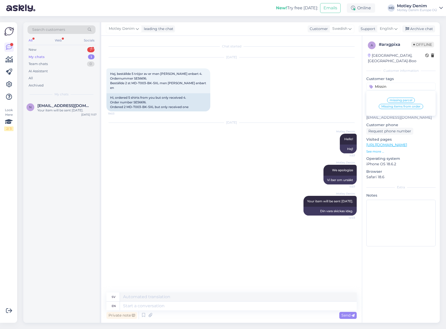
click at [394, 105] on span "Missing items from order" at bounding box center [400, 106] width 39 height 3
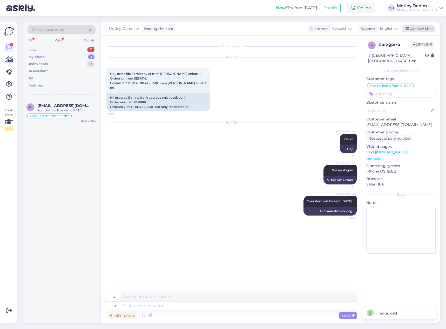
click at [421, 29] on div "Archive chat" at bounding box center [418, 28] width 33 height 7
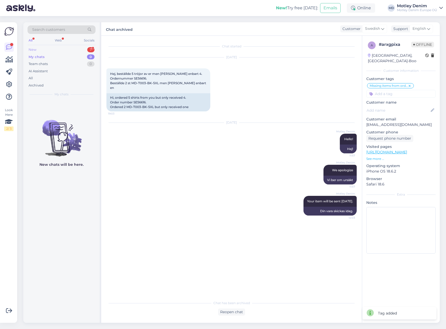
click at [67, 50] on div "New 7" at bounding box center [62, 49] width 68 height 7
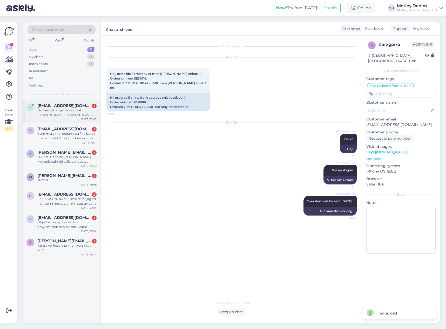
click at [56, 110] on div "Hvilken blåfarge har skjorta? [PERSON_NAME] [PERSON_NAME] lys?" at bounding box center [66, 112] width 59 height 9
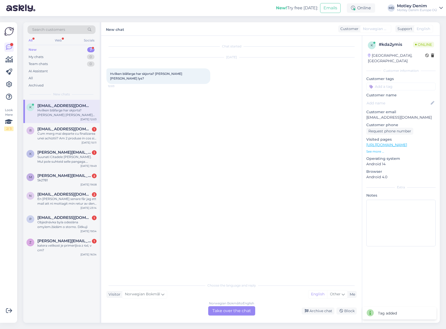
click at [238, 310] on div "Norwegian Bokmål to English Take over the chat" at bounding box center [231, 311] width 47 height 9
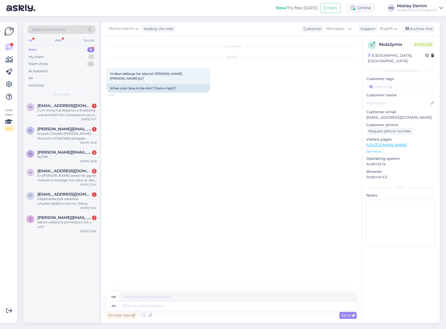
click at [240, 311] on div "Private note Send" at bounding box center [231, 316] width 250 height 10
click at [245, 310] on textarea at bounding box center [238, 306] width 237 height 9
click at [377, 149] on p "See more ..." at bounding box center [400, 151] width 69 height 5
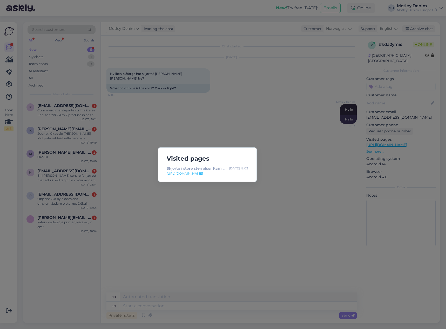
click at [228, 128] on div "Visited pages Skjorte i store størrelser Kam Jeans 6302 Casual Gingham Check Sh…" at bounding box center [223, 164] width 446 height 329
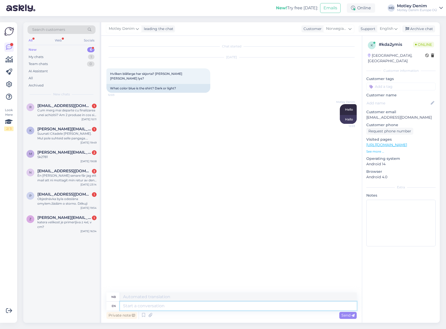
click at [181, 309] on textarea at bounding box center [238, 306] width 237 height 9
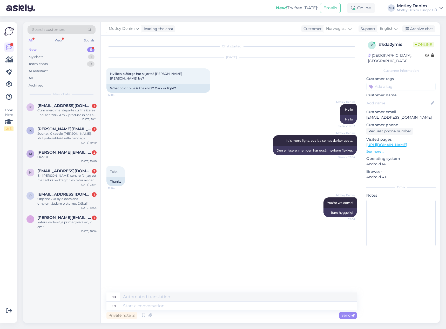
click at [401, 83] on input at bounding box center [400, 87] width 69 height 8
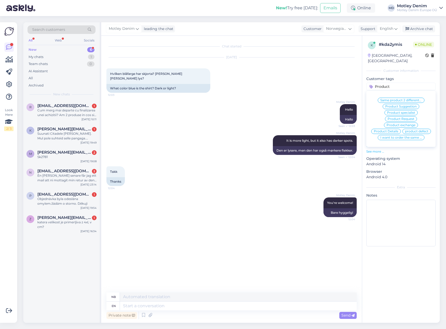
click at [388, 130] on span "Product Details" at bounding box center [386, 131] width 24 height 3
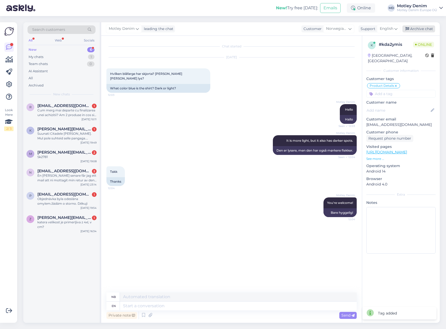
click at [413, 29] on div "Archive chat" at bounding box center [418, 28] width 33 height 7
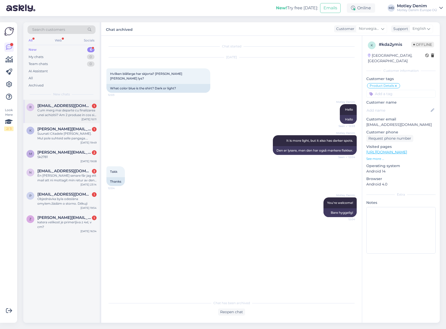
click at [53, 107] on span "[EMAIL_ADDRESS][DOMAIN_NAME]" at bounding box center [64, 106] width 54 height 5
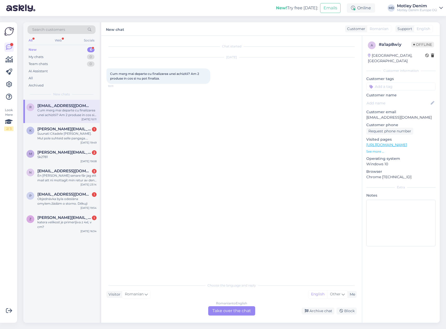
click at [237, 314] on div "Romanian to English Take over the chat" at bounding box center [231, 311] width 47 height 9
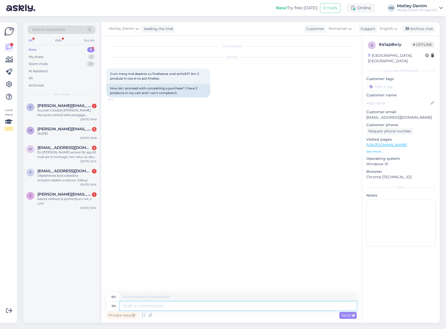
click at [192, 310] on textarea at bounding box center [238, 306] width 237 height 9
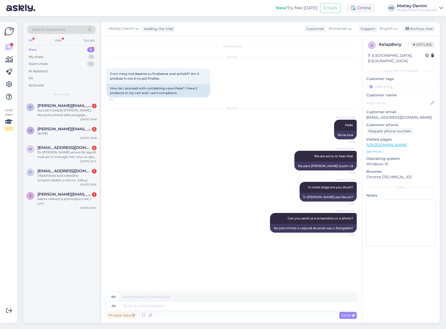
click at [391, 83] on input at bounding box center [400, 87] width 69 height 8
click at [417, 99] on span "Checkout" at bounding box center [415, 100] width 15 height 3
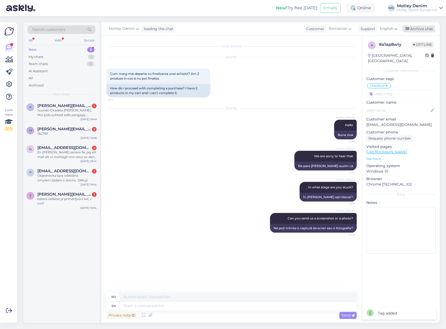
click at [418, 28] on div "Archive chat" at bounding box center [418, 28] width 33 height 7
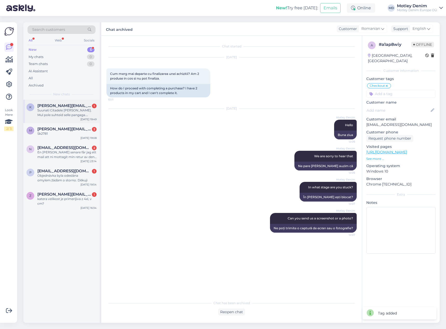
click at [57, 113] on div "Suunati Citadele [PERSON_NAME]. Mul pole suhteid selle pangaga. Kuidas lõpetda …" at bounding box center [66, 112] width 59 height 9
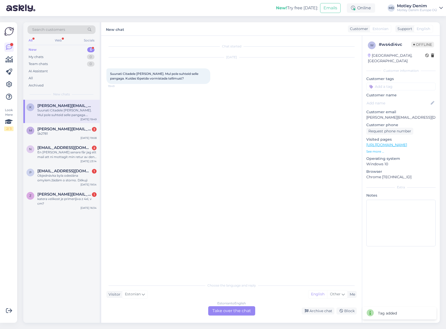
click at [234, 316] on div "Estonian to English Take over the chat" at bounding box center [231, 311] width 47 height 9
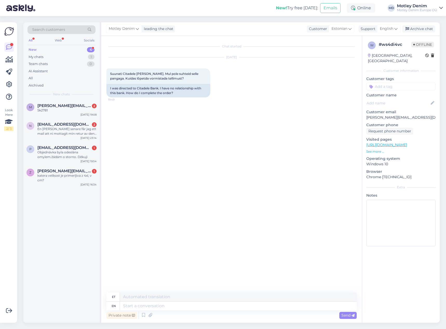
click at [157, 200] on div "Chat started [DATE] Suunati Citadele [PERSON_NAME]. Mul pole suhteid selle pang…" at bounding box center [233, 164] width 255 height 247
click at [177, 307] on textarea at bounding box center [238, 306] width 237 height 9
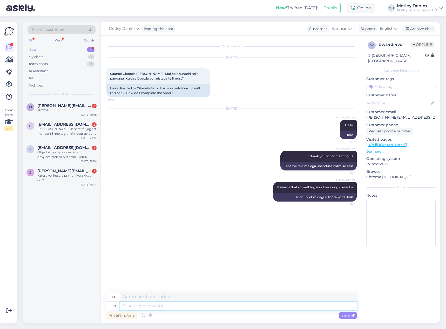
drag, startPoint x: 246, startPoint y: 305, endPoint x: 253, endPoint y: 305, distance: 7.3
click at [247, 306] on textarea at bounding box center [238, 306] width 237 height 9
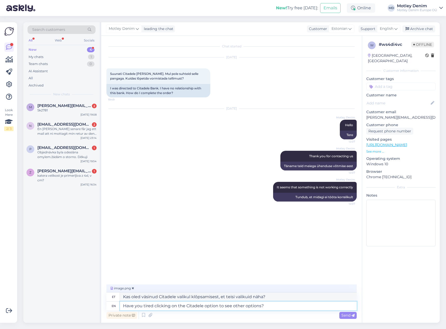
click at [148, 305] on textarea "Have you tired clicking on the Citadele option to see other options?" at bounding box center [238, 306] width 237 height 9
click at [276, 305] on textarea "Have you tried clicking on the Citadele option to see other options?" at bounding box center [238, 306] width 237 height 9
click at [348, 317] on span "Send" at bounding box center [347, 315] width 13 height 5
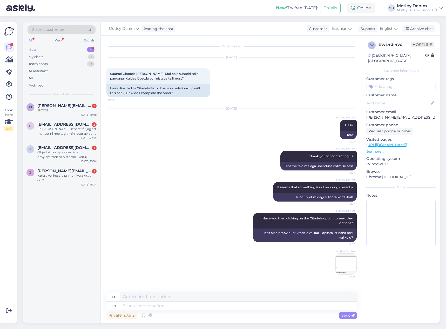
click at [396, 83] on input at bounding box center [400, 87] width 69 height 8
click at [418, 98] on div "Checkout" at bounding box center [416, 100] width 20 height 5
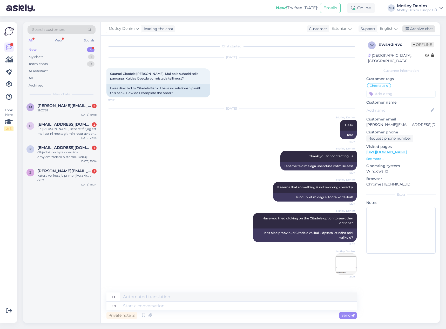
click at [421, 31] on div "Archive chat" at bounding box center [418, 28] width 33 height 7
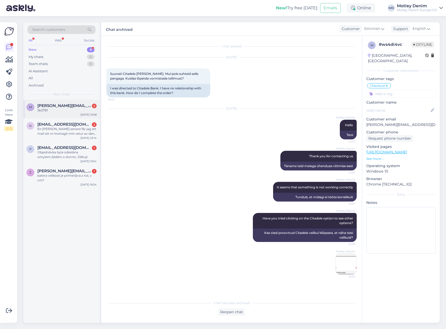
click at [85, 114] on div "[DATE] 19:08" at bounding box center [88, 115] width 16 height 4
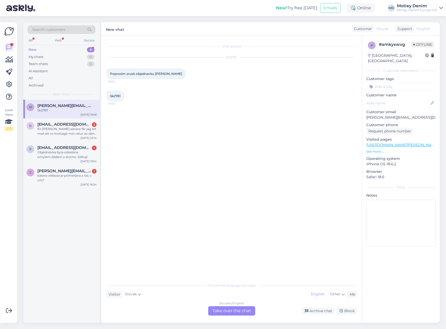
click at [241, 315] on div "Slovak to English Take over the chat" at bounding box center [231, 311] width 47 height 9
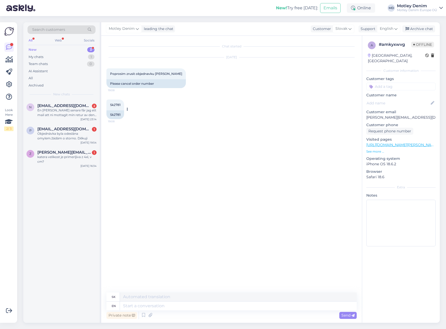
click at [115, 115] on div "Sk2781" at bounding box center [115, 115] width 18 height 9
copy div "Sk2781"
click at [190, 305] on textarea at bounding box center [238, 306] width 237 height 9
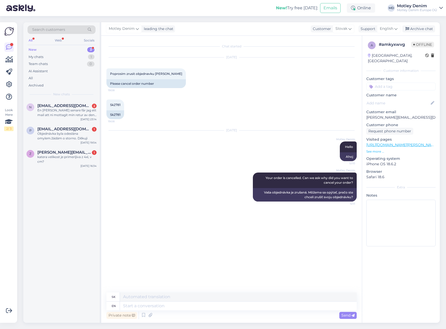
click at [403, 83] on input at bounding box center [400, 87] width 69 height 8
click at [388, 98] on div "Cancel the order" at bounding box center [387, 100] width 31 height 5
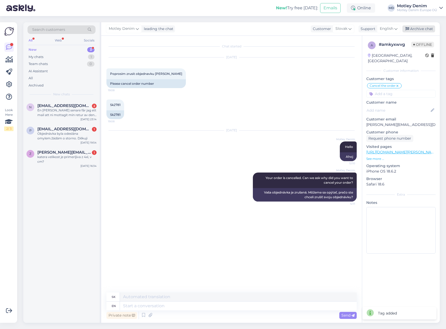
click at [421, 31] on div "Archive chat" at bounding box center [418, 28] width 33 height 7
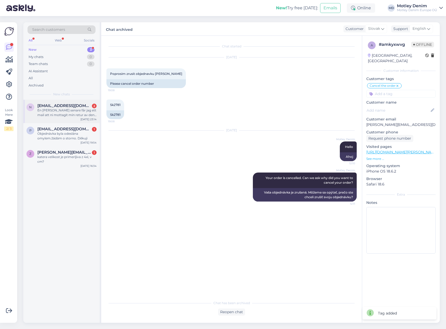
click at [51, 111] on div "En [PERSON_NAME] senare får jag ett mail att ni mottagit min retur av den ena. …" at bounding box center [66, 112] width 59 height 9
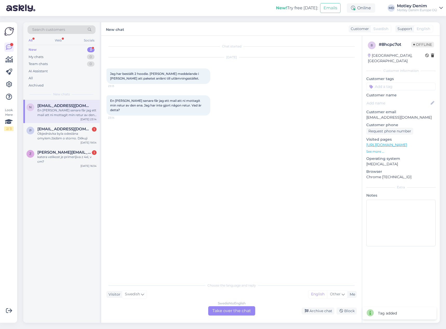
click at [234, 314] on div "Swedish to English Take over the chat" at bounding box center [231, 311] width 47 height 9
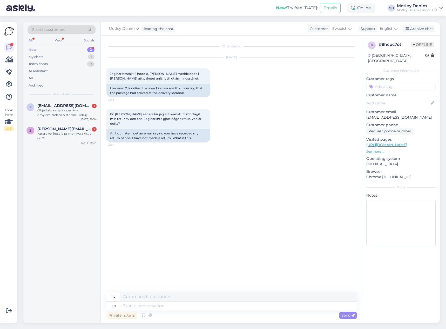
click at [255, 119] on div "En [PERSON_NAME] senare får jag ett mail att ni mottagit min retur av den ena. …" at bounding box center [231, 125] width 250 height 45
click at [215, 131] on div "En [PERSON_NAME] senare får jag ett mail att ni mottagit min retur av den ena. …" at bounding box center [231, 125] width 250 height 45
click at [372, 115] on p "[EMAIL_ADDRESS][DOMAIN_NAME]" at bounding box center [400, 117] width 69 height 5
drag, startPoint x: 372, startPoint y: 111, endPoint x: 396, endPoint y: 111, distance: 24.7
click at [396, 115] on p "[EMAIL_ADDRESS][DOMAIN_NAME]" at bounding box center [400, 117] width 69 height 5
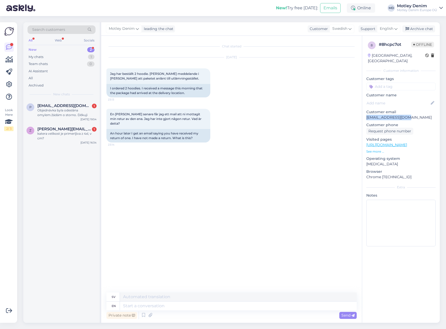
copy p "[EMAIL_ADDRESS][DOMAIN_NAME]"
click at [269, 309] on textarea at bounding box center [238, 306] width 237 height 9
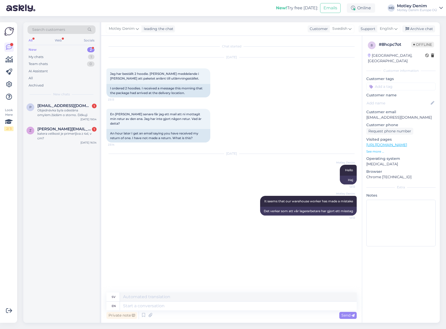
click at [236, 106] on div "En [PERSON_NAME] senare får jag ett mail att ni mottagit min retur av den ena. …" at bounding box center [231, 125] width 250 height 45
click at [266, 306] on textarea at bounding box center [238, 306] width 237 height 9
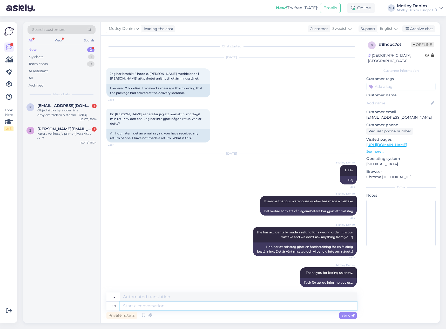
scroll to position [5, 0]
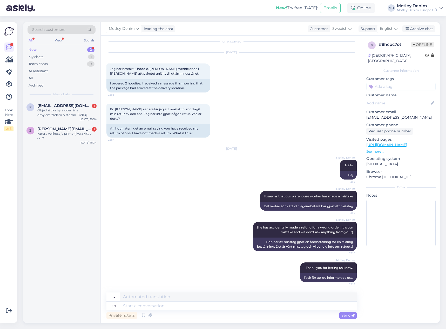
click at [401, 84] on input at bounding box center [400, 87] width 69 height 8
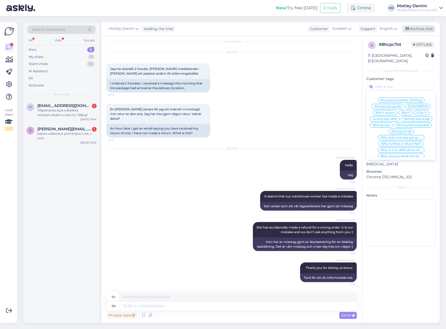
click at [421, 30] on div "Archive chat" at bounding box center [418, 28] width 33 height 7
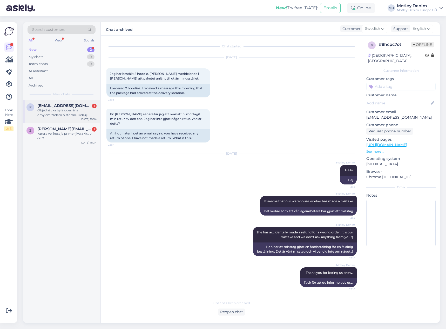
click at [71, 112] on div "Objednávka byla odeslána omylem.žádám o storno. Děkuji" at bounding box center [66, 112] width 59 height 9
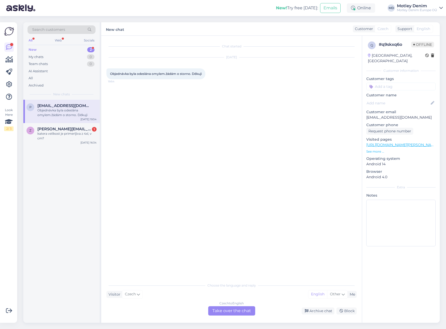
click at [236, 313] on div "Czech to English Take over the chat" at bounding box center [231, 311] width 47 height 9
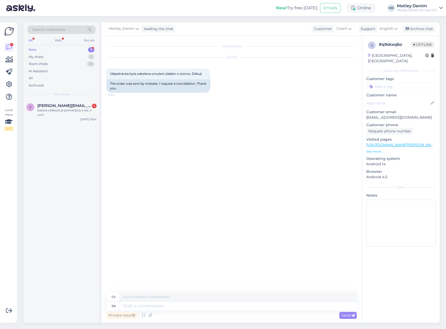
click at [373, 115] on p "[EMAIL_ADDRESS][DOMAIN_NAME]" at bounding box center [400, 117] width 69 height 5
drag, startPoint x: 373, startPoint y: 112, endPoint x: 401, endPoint y: 109, distance: 27.6
click at [401, 115] on p "[EMAIL_ADDRESS][DOMAIN_NAME]" at bounding box center [400, 117] width 69 height 5
copy p "[EMAIL_ADDRESS][DOMAIN_NAME]"
click at [63, 29] on span "Search customers" at bounding box center [48, 29] width 33 height 5
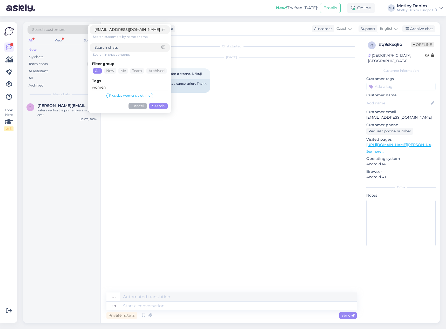
click at [161, 108] on button "Search" at bounding box center [158, 106] width 19 height 6
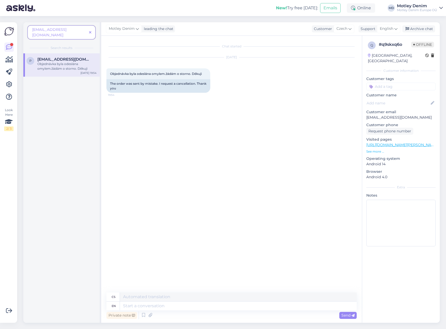
click at [89, 31] on icon at bounding box center [90, 33] width 2 height 4
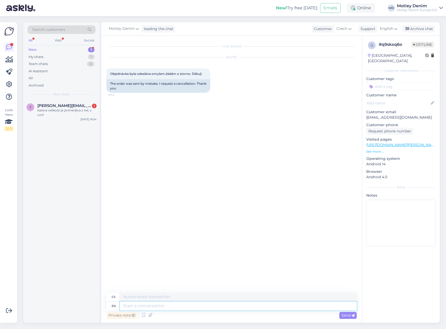
click at [200, 305] on textarea at bounding box center [238, 306] width 237 height 9
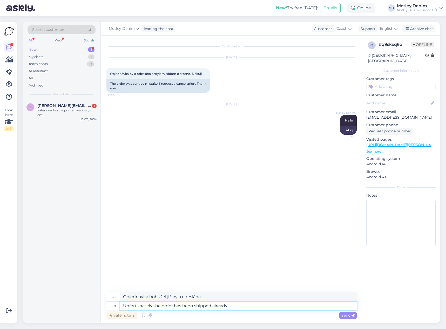
click at [237, 307] on textarea "Unfortunately the order has been shipped already." at bounding box center [238, 306] width 237 height 9
click at [140, 306] on textarea "Unfortunately the order has been shipped already." at bounding box center [238, 306] width 237 height 9
drag, startPoint x: 140, startPoint y: 306, endPoint x: 228, endPoint y: 306, distance: 87.7
click at [228, 306] on textarea "Unfortunately the order has been shipped already." at bounding box center [238, 306] width 237 height 9
click at [238, 308] on textarea "Unfortunately the order has been shipped already." at bounding box center [238, 306] width 237 height 9
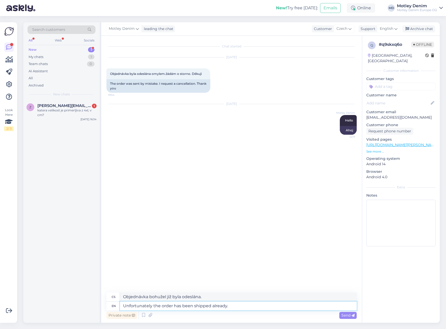
paste textarea ", the order has already been shipped"
click at [345, 318] on span "Send" at bounding box center [347, 315] width 13 height 5
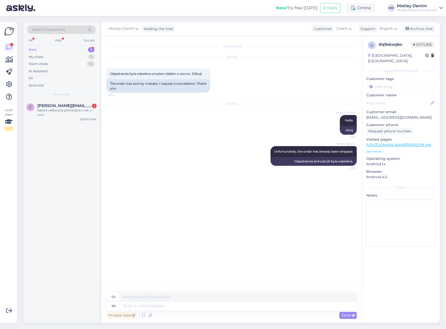
click at [395, 83] on input at bounding box center [400, 87] width 69 height 8
click at [389, 99] on span "Cancel the order" at bounding box center [387, 100] width 26 height 3
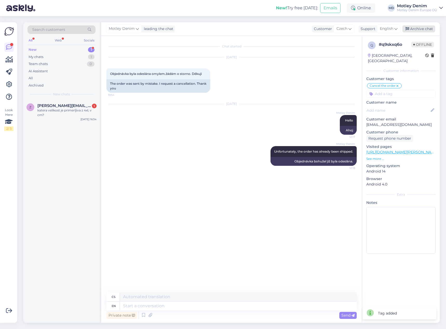
click at [428, 26] on div "Archive chat" at bounding box center [418, 28] width 33 height 7
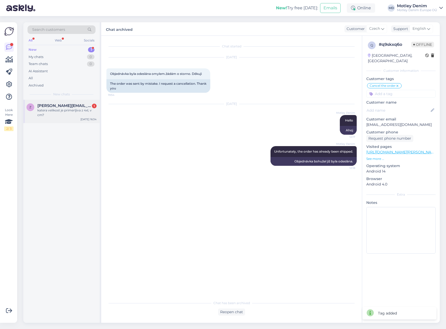
click at [58, 109] on div "katera velikost je primerljiva z 4xl, v cm?" at bounding box center [66, 112] width 59 height 9
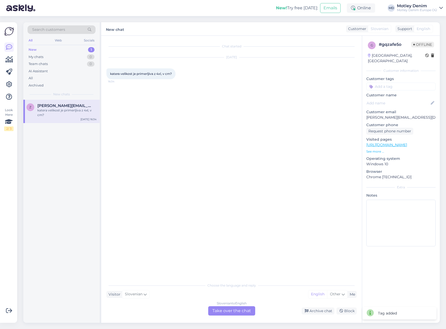
click at [239, 312] on div "Slovenian to English Take over the chat" at bounding box center [231, 311] width 47 height 9
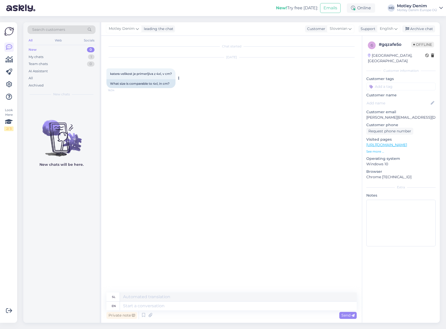
click at [113, 72] on span "katera velikost je primerljiva z 4xl, v cm?" at bounding box center [141, 74] width 62 height 4
drag, startPoint x: 113, startPoint y: 72, endPoint x: 172, endPoint y: 71, distance: 58.9
click at [172, 71] on div "katera velikost je primerljiva z 4xl, v cm? 16:34" at bounding box center [140, 73] width 69 height 11
copy div "katera velikost je primerljiva z 4xl, v cm? 16:34"
click at [380, 83] on input at bounding box center [400, 87] width 69 height 8
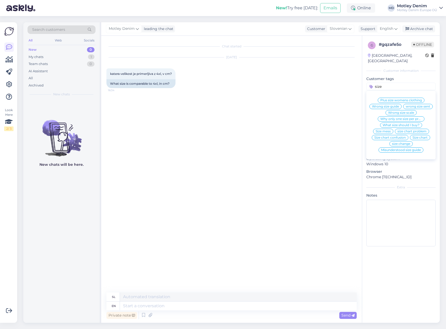
click at [404, 127] on span "What size should I buy?" at bounding box center [400, 125] width 37 height 3
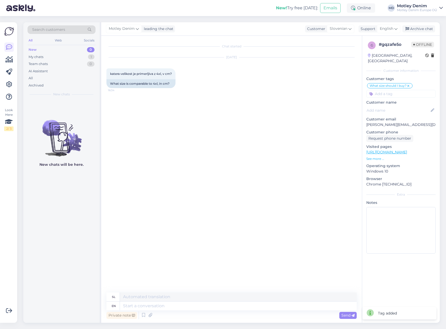
click at [326, 110] on div "Chat started [DATE] katera velikost je primerljiva z 4xl, v cm? 16:34 What size…" at bounding box center [233, 164] width 255 height 247
click at [201, 310] on textarea at bounding box center [238, 306] width 237 height 9
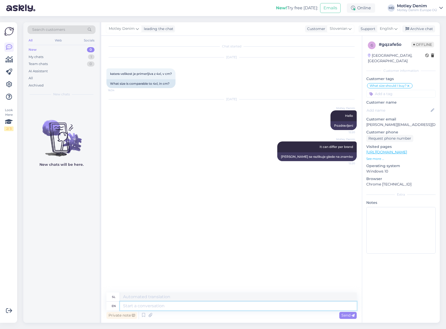
click at [197, 305] on textarea at bounding box center [238, 306] width 237 height 9
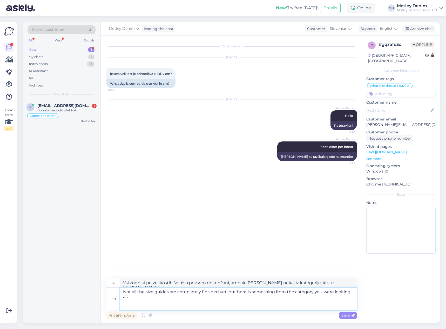
paste textarea "[URL][DOMAIN_NAME]"
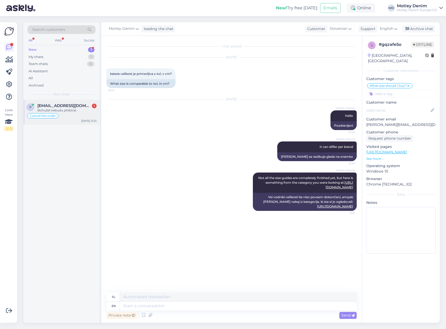
click at [61, 112] on div "Bohužel nebudu přebírat." at bounding box center [66, 110] width 59 height 5
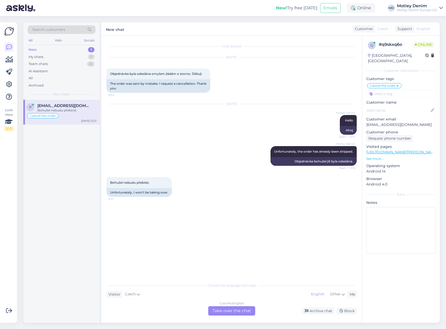
click at [238, 315] on div "Czech to English Take over the chat" at bounding box center [231, 311] width 47 height 9
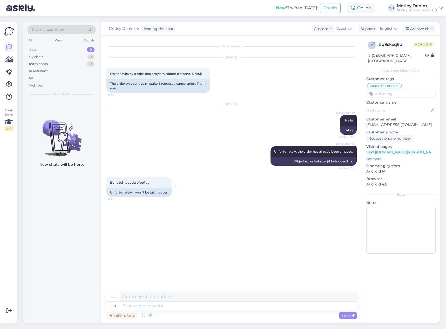
click at [118, 181] on span "Bohužel nebudu přebírat." at bounding box center [129, 183] width 39 height 4
drag, startPoint x: 118, startPoint y: 181, endPoint x: 148, endPoint y: 181, distance: 30.6
click at [148, 181] on span "Bohužel nebudu přebírat." at bounding box center [129, 183] width 39 height 4
click at [223, 145] on div "Motley Denim Unfortunately, the order has already been shipped. Seen ✓ 12:18 Ob…" at bounding box center [231, 156] width 250 height 31
click at [257, 306] on textarea at bounding box center [238, 306] width 237 height 9
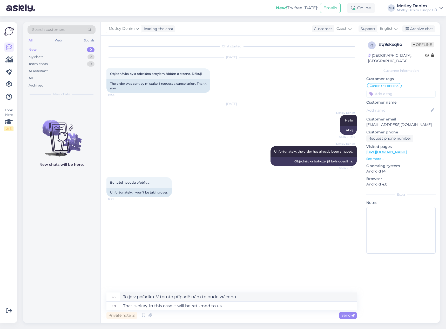
click at [371, 122] on p "[EMAIL_ADDRESS][DOMAIN_NAME]" at bounding box center [400, 124] width 69 height 5
drag, startPoint x: 371, startPoint y: 119, endPoint x: 396, endPoint y: 119, distance: 24.9
click at [396, 122] on p "[EMAIL_ADDRESS][DOMAIN_NAME]" at bounding box center [400, 124] width 69 height 5
click at [244, 307] on textarea "That is okay. In this case it will be returned to us." at bounding box center [238, 306] width 237 height 9
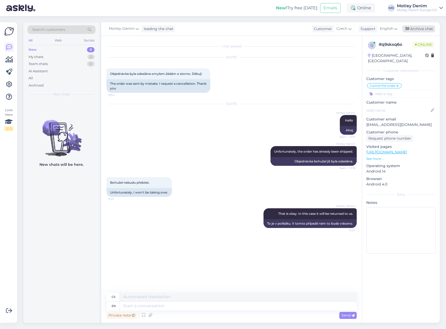
click at [426, 31] on div "Archive chat" at bounding box center [418, 28] width 33 height 7
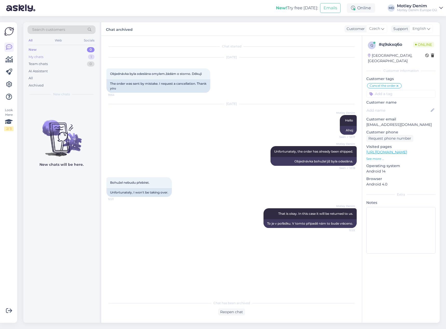
click at [81, 59] on div "My chats 1" at bounding box center [62, 56] width 68 height 7
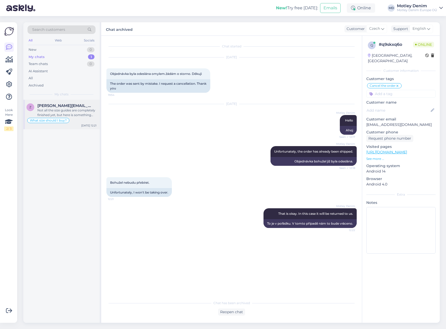
click at [77, 108] on span "[PERSON_NAME][EMAIL_ADDRESS][DOMAIN_NAME]" at bounding box center [64, 106] width 54 height 5
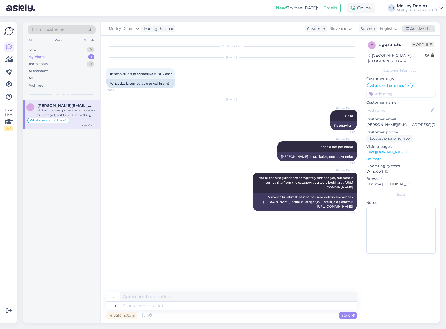
click at [421, 28] on div "Archive chat" at bounding box center [418, 28] width 33 height 7
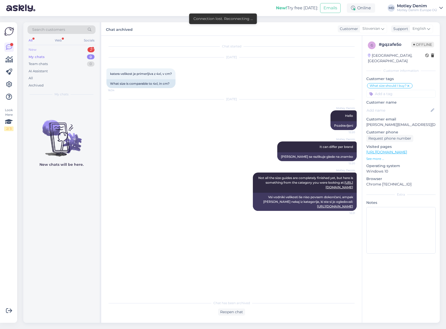
click at [52, 47] on div "New 2" at bounding box center [62, 49] width 68 height 7
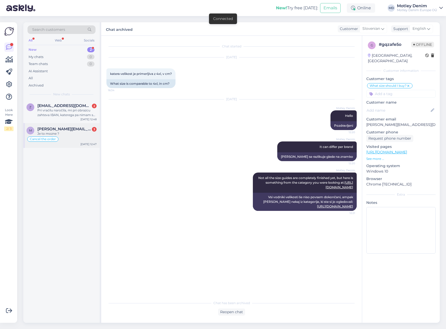
click at [72, 123] on div "M [PERSON_NAME][EMAIL_ADDRESS][DOMAIN_NAME] 3 Je to mozne ? Cancel the order [D…" at bounding box center [61, 135] width 76 height 25
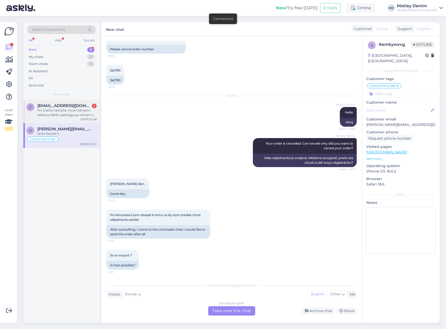
click at [74, 117] on div "Pri vraćilu naročila, mi pri obrazcu zahteva IBAN, katerega pa nimam saj sem po…" at bounding box center [66, 112] width 59 height 9
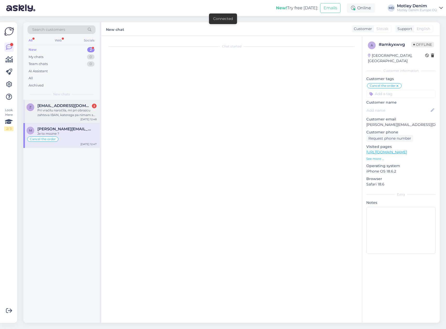
scroll to position [218, 0]
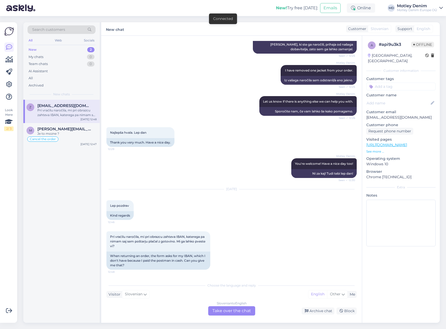
click at [234, 310] on div "Slovenian to English Take over the chat" at bounding box center [231, 311] width 47 height 9
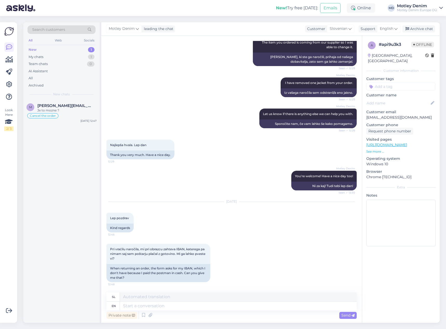
scroll to position [206, 0]
click at [171, 307] on textarea at bounding box center [238, 306] width 237 height 9
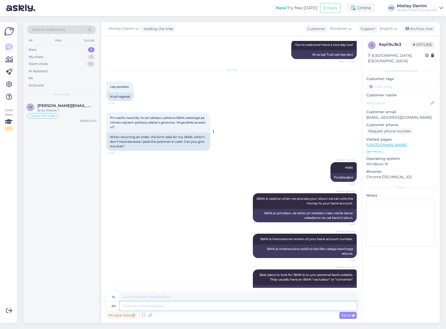
scroll to position [354, 0]
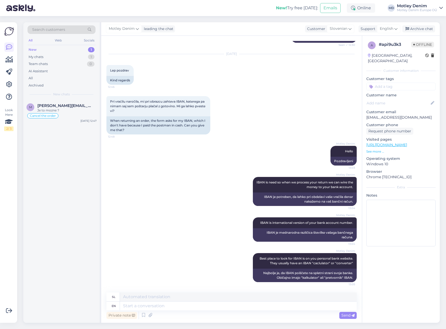
click at [395, 83] on input at bounding box center [400, 87] width 69 height 8
click at [394, 99] on span "Returns" at bounding box center [392, 100] width 12 height 3
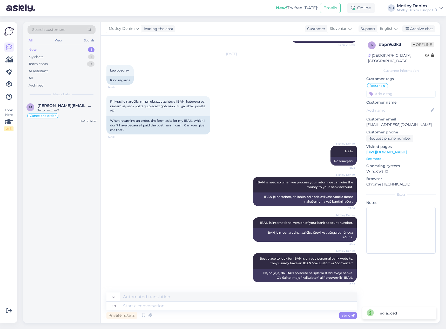
click at [398, 91] on input at bounding box center [400, 94] width 69 height 8
click at [403, 106] on span "IBAN" at bounding box center [401, 107] width 8 height 3
click at [410, 29] on div "Archive chat" at bounding box center [418, 28] width 33 height 7
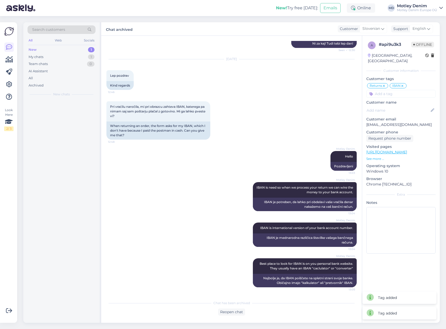
scroll to position [348, 0]
click at [48, 118] on div "Cancel the order" at bounding box center [42, 115] width 31 height 5
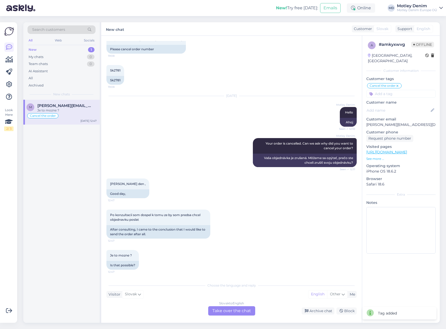
scroll to position [35, 0]
click at [236, 313] on div "Slovak to English Take over the chat" at bounding box center [231, 311] width 47 height 9
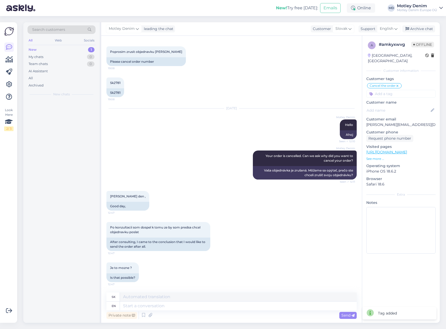
scroll to position [22, 0]
click at [210, 307] on textarea at bounding box center [238, 306] width 237 height 9
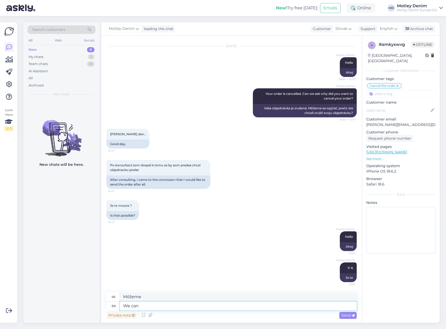
scroll to position [0, 0]
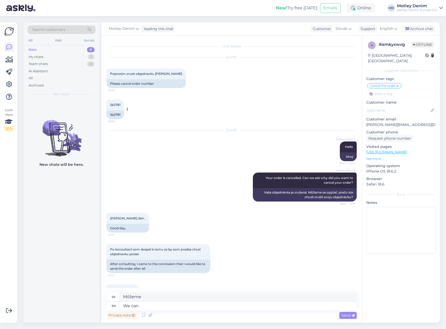
click at [116, 113] on div "Sk2781" at bounding box center [115, 115] width 18 height 9
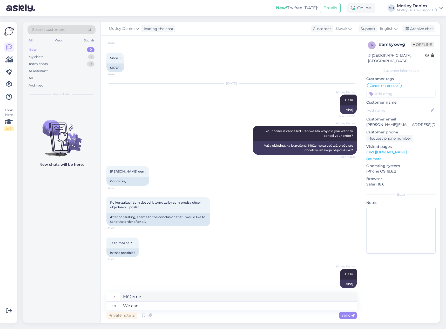
scroll to position [84, 0]
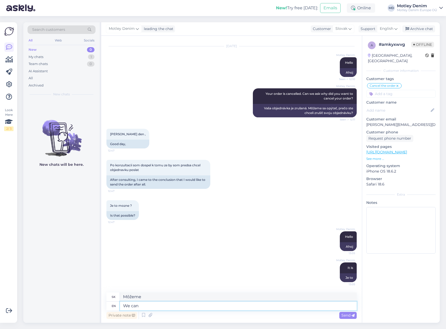
click at [184, 306] on textarea "We can" at bounding box center [238, 306] width 237 height 9
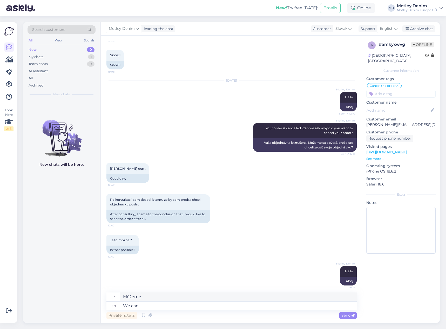
scroll to position [52, 0]
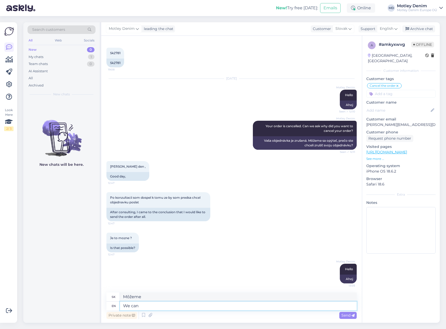
click at [238, 306] on textarea "We can" at bounding box center [238, 306] width 237 height 9
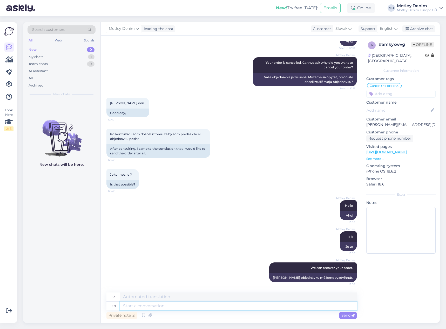
scroll to position [0, 0]
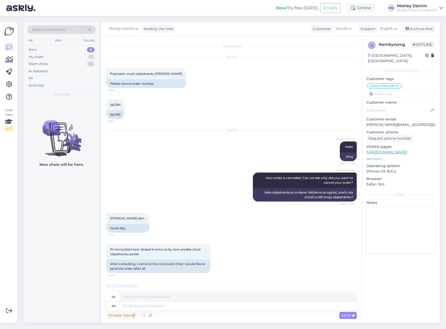
click at [303, 88] on div "[DATE] Poprosim zrusit objednavku [PERSON_NAME] 19:08 Please cancel order number" at bounding box center [231, 73] width 250 height 42
click at [119, 113] on div "Sk2781" at bounding box center [115, 115] width 18 height 9
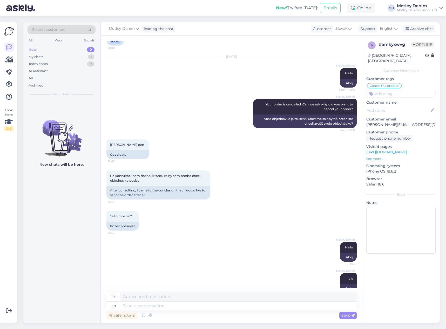
scroll to position [115, 0]
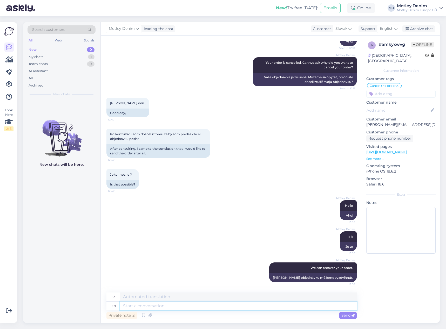
click at [224, 308] on textarea at bounding box center [238, 306] width 237 height 9
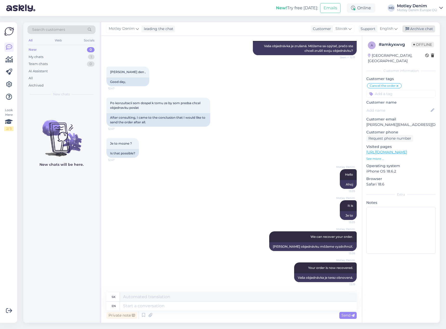
click at [422, 29] on div "Archive chat" at bounding box center [418, 28] width 33 height 7
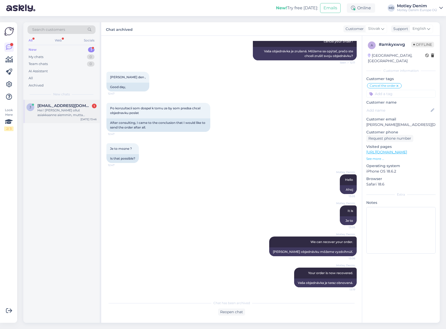
click at [79, 116] on div "Hei ! [PERSON_NAME] ollut asiakkaanne aiemmin, mutta unohtanut salasanani ja py…" at bounding box center [66, 112] width 59 height 9
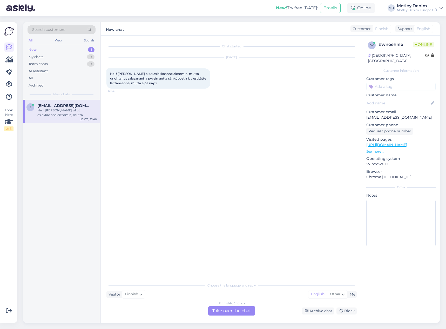
scroll to position [0, 0]
click at [234, 310] on div "Finnish to English Take over the chat" at bounding box center [231, 311] width 47 height 9
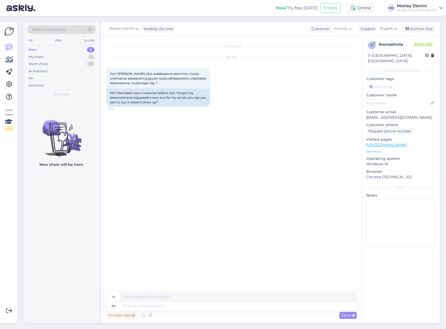
click at [160, 124] on div "Chat started [DATE] Hei ! [PERSON_NAME] ollut asiakkaanne aiemmin, mutta unohta…" at bounding box center [233, 164] width 255 height 247
click at [271, 112] on div "[DATE] Hei ! [PERSON_NAME] ollut asiakkaanne aiemmin, mutta unohtanut salasanan…" at bounding box center [231, 82] width 250 height 61
click at [249, 311] on div "Private note Send" at bounding box center [231, 316] width 250 height 10
click at [257, 306] on textarea at bounding box center [238, 306] width 237 height 9
click at [375, 115] on p "[EMAIL_ADDRESS][DOMAIN_NAME]" at bounding box center [400, 117] width 69 height 5
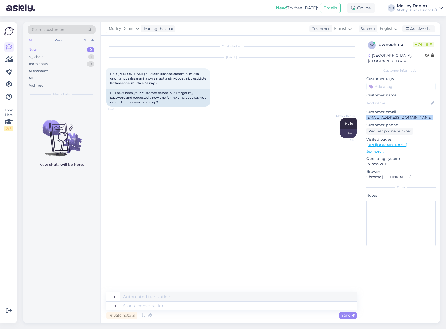
drag, startPoint x: 375, startPoint y: 112, endPoint x: 411, endPoint y: 112, distance: 35.5
click at [411, 115] on p "[EMAIL_ADDRESS][DOMAIN_NAME]" at bounding box center [400, 117] width 69 height 5
drag, startPoint x: 324, startPoint y: 306, endPoint x: 366, endPoint y: 307, distance: 41.8
click at [324, 306] on textarea at bounding box center [238, 306] width 237 height 9
click at [253, 306] on textarea at bounding box center [238, 306] width 237 height 9
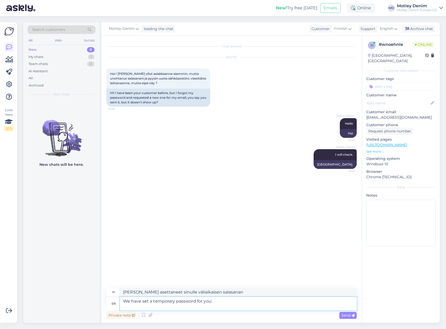
paste textarea "jukka123"
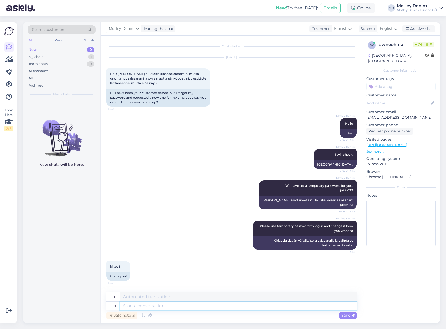
scroll to position [30, 0]
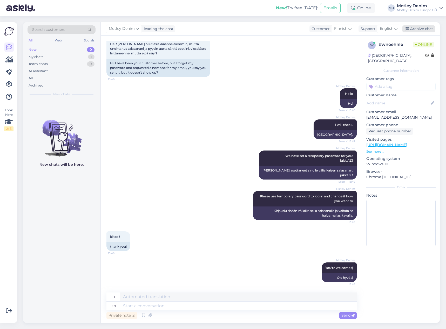
click at [423, 30] on div "Archive chat" at bounding box center [418, 28] width 33 height 7
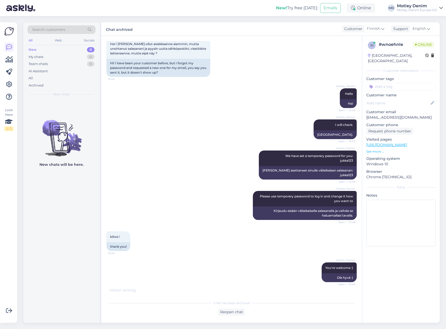
scroll to position [56, 0]
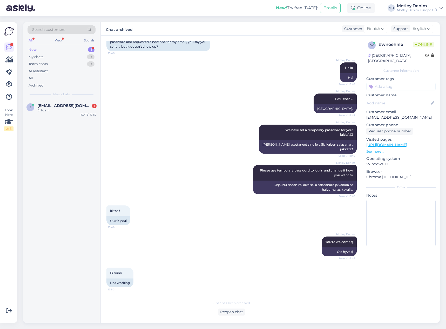
click at [373, 115] on p "[EMAIL_ADDRESS][DOMAIN_NAME]" at bounding box center [400, 117] width 69 height 5
drag, startPoint x: 373, startPoint y: 113, endPoint x: 410, endPoint y: 113, distance: 36.6
click at [410, 115] on p "[EMAIL_ADDRESS][DOMAIN_NAME]" at bounding box center [400, 117] width 69 height 5
click at [346, 149] on div "[PERSON_NAME] asettaneet sinulle väliaikaisen salasanan: jukka123" at bounding box center [308, 146] width 98 height 13
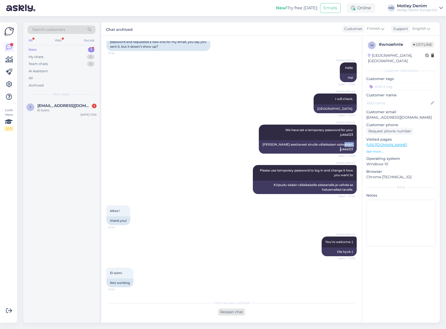
click at [237, 314] on div "Reopen chat" at bounding box center [231, 312] width 27 height 7
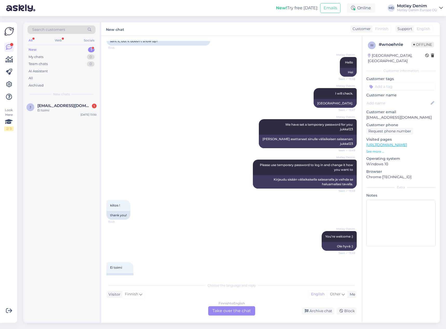
click at [242, 308] on div "Finnish to English Take over the chat" at bounding box center [231, 311] width 47 height 9
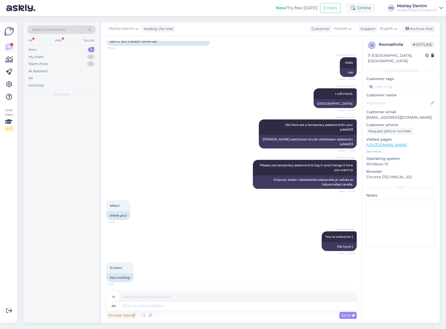
scroll to position [61, 0]
click at [275, 308] on textarea at bounding box center [238, 306] width 237 height 9
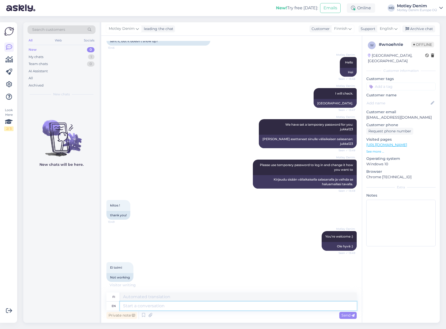
scroll to position [92, 0]
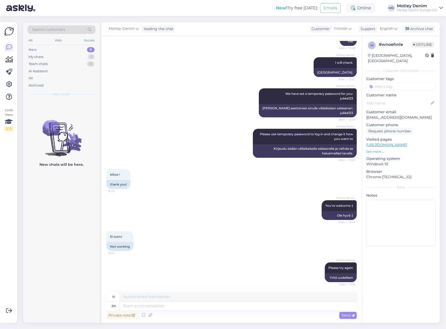
click at [374, 115] on p "[EMAIL_ADDRESS][DOMAIN_NAME]" at bounding box center [400, 117] width 69 height 5
click at [375, 115] on p "[EMAIL_ADDRESS][DOMAIN_NAME]" at bounding box center [400, 117] width 69 height 5
drag, startPoint x: 375, startPoint y: 113, endPoint x: 414, endPoint y: 113, distance: 39.2
click at [414, 115] on p "[EMAIL_ADDRESS][DOMAIN_NAME]" at bounding box center [400, 117] width 69 height 5
click at [233, 305] on textarea at bounding box center [238, 306] width 237 height 9
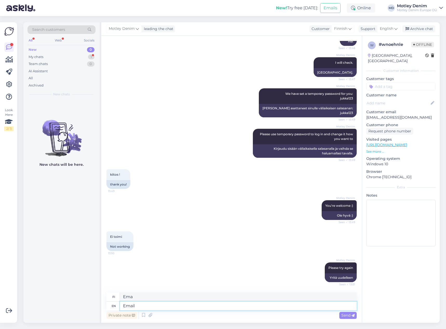
scroll to position [123, 0]
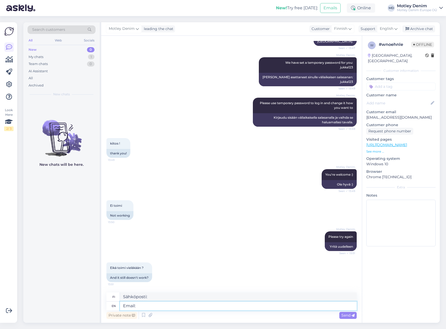
paste textarea "[EMAIL_ADDRESS][DOMAIN_NAME]"
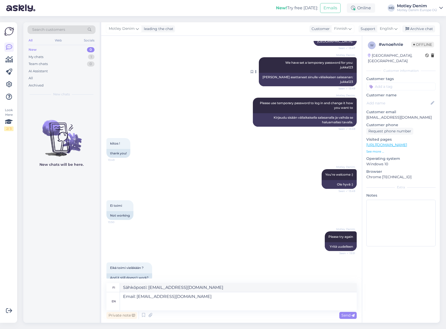
click at [343, 81] on div "[PERSON_NAME] asettaneet sinulle väliaikaisen salasanan: jukka123" at bounding box center [308, 79] width 98 height 13
click at [155, 301] on textarea "Email: [EMAIL_ADDRESS][DOMAIN_NAME]" at bounding box center [238, 302] width 237 height 18
paste textarea "jukka123"
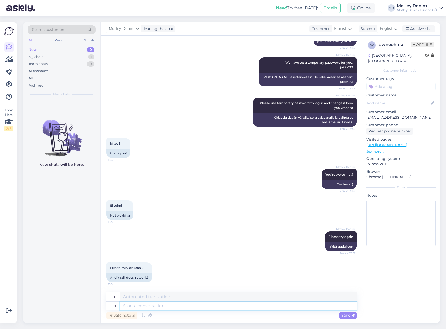
scroll to position [173, 0]
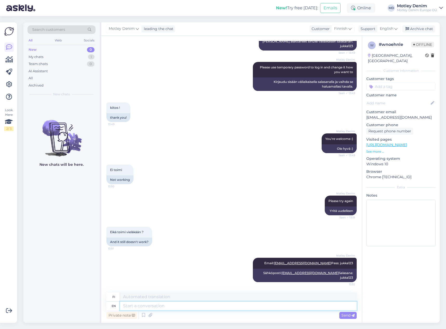
click at [247, 309] on textarea at bounding box center [238, 306] width 237 height 9
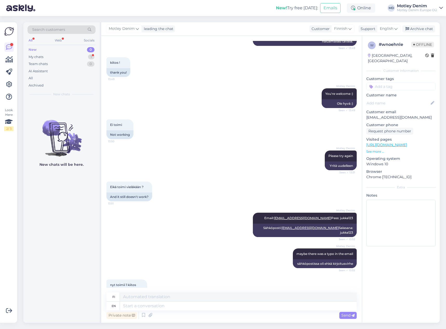
scroll to position [235, 0]
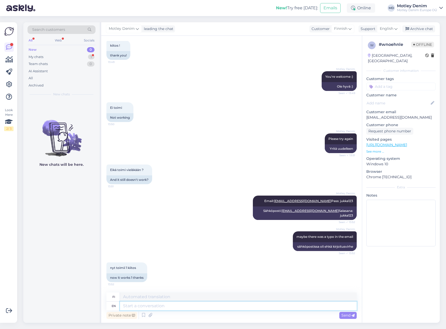
click at [225, 306] on textarea at bounding box center [238, 306] width 237 height 9
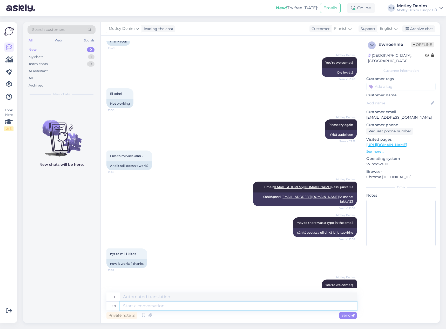
scroll to position [266, 0]
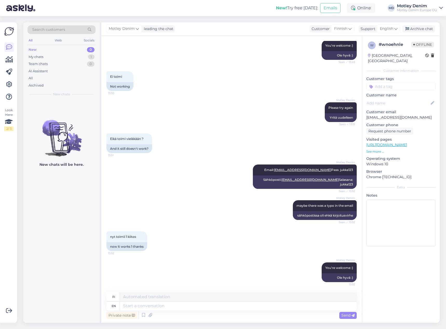
click at [398, 83] on input at bounding box center [400, 87] width 69 height 8
click at [400, 124] on span "Account issue" at bounding box center [401, 125] width 22 height 3
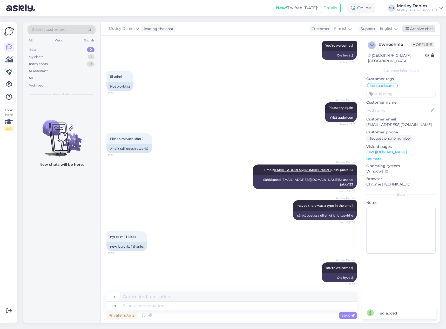
click at [420, 27] on div "Archive chat" at bounding box center [418, 28] width 33 height 7
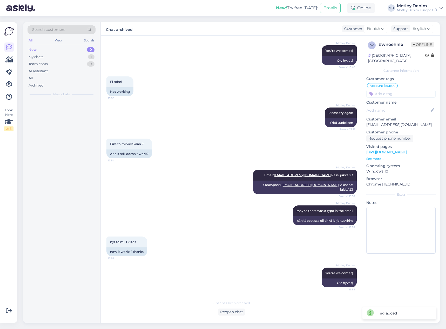
scroll to position [261, 0]
drag, startPoint x: 64, startPoint y: 108, endPoint x: 72, endPoint y: 109, distance: 8.1
click at [64, 108] on div "Ja INTET virker" at bounding box center [66, 110] width 59 height 5
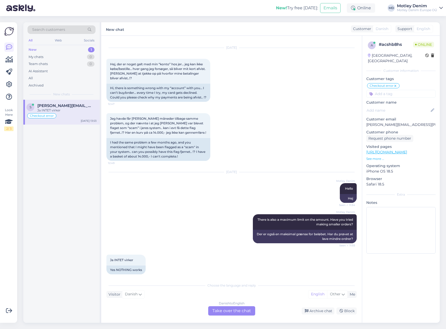
click at [235, 314] on div "Danish to English Take over the chat" at bounding box center [231, 311] width 47 height 9
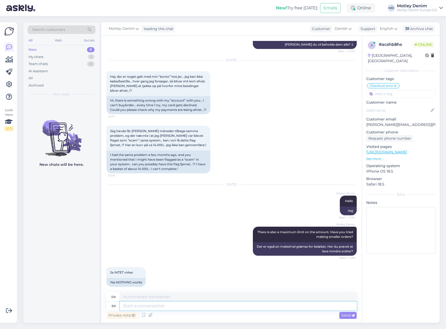
click at [197, 308] on textarea at bounding box center [238, 306] width 237 height 9
click at [80, 259] on div "New chats will be here." at bounding box center [61, 211] width 76 height 223
click at [187, 308] on textarea at bounding box center [238, 306] width 237 height 9
click at [178, 306] on textarea at bounding box center [238, 306] width 237 height 9
click at [66, 294] on div "New chats will be here." at bounding box center [61, 211] width 76 height 223
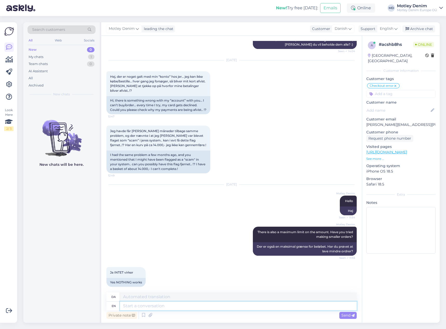
click at [136, 309] on textarea at bounding box center [238, 306] width 237 height 9
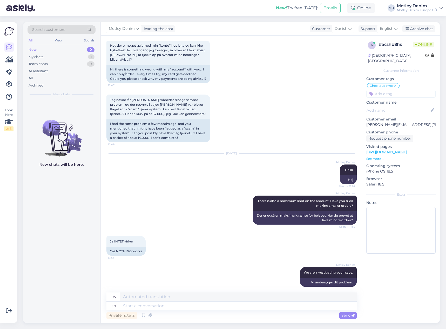
click at [409, 124] on p "[PERSON_NAME][EMAIL_ADDRESS][PERSON_NAME][DOMAIN_NAME]" at bounding box center [400, 124] width 69 height 5
drag, startPoint x: 409, startPoint y: 124, endPoint x: 365, endPoint y: 125, distance: 44.4
click at [365, 125] on div "a # acshb8hs Online [GEOGRAPHIC_DATA], [GEOGRAPHIC_DATA] Customer information C…" at bounding box center [401, 149] width 78 height 226
drag, startPoint x: 310, startPoint y: 158, endPoint x: 342, endPoint y: 146, distance: 34.6
click at [309, 158] on div "[DATE] Motley Denim Hello Seen ✓ 11:54 Hej" at bounding box center [231, 169] width 250 height 42
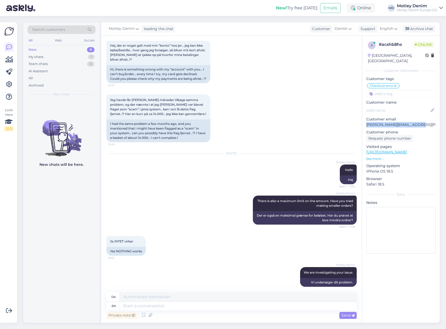
drag, startPoint x: 366, startPoint y: 124, endPoint x: 415, endPoint y: 124, distance: 48.5
click at [415, 124] on p "[PERSON_NAME][EMAIL_ADDRESS][PERSON_NAME][DOMAIN_NAME]" at bounding box center [400, 124] width 69 height 5
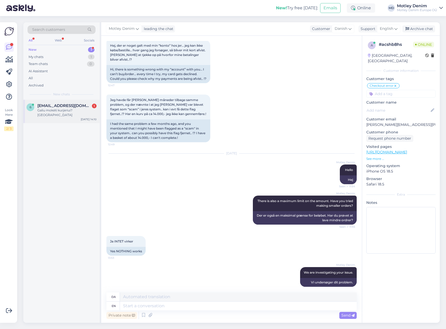
click at [66, 108] on span "[EMAIL_ADDRESS][DOMAIN_NAME]" at bounding box center [64, 106] width 54 height 5
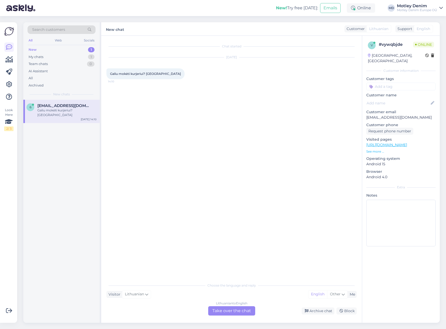
scroll to position [0, 0]
click at [236, 310] on div "Lithuanian to English Take over the chat" at bounding box center [231, 311] width 47 height 9
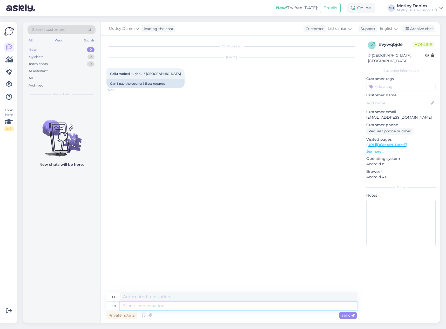
click at [197, 304] on textarea at bounding box center [238, 306] width 237 height 9
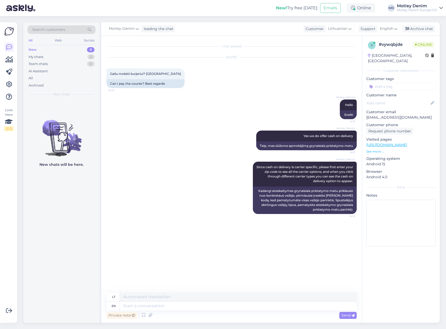
click at [403, 83] on input at bounding box center [400, 87] width 69 height 8
click at [418, 111] on span "COD Interest" at bounding box center [411, 112] width 20 height 3
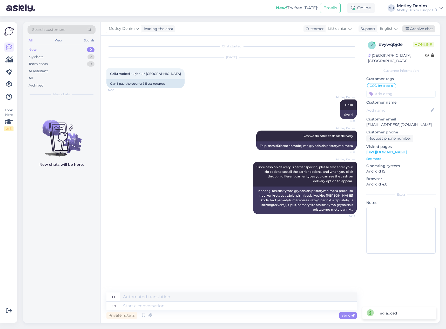
click at [429, 30] on div "Archive chat" at bounding box center [418, 28] width 33 height 7
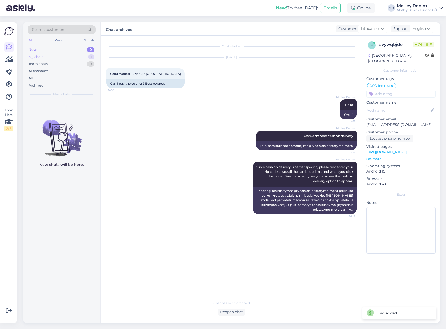
click at [68, 57] on div "My chats 1" at bounding box center [62, 56] width 68 height 7
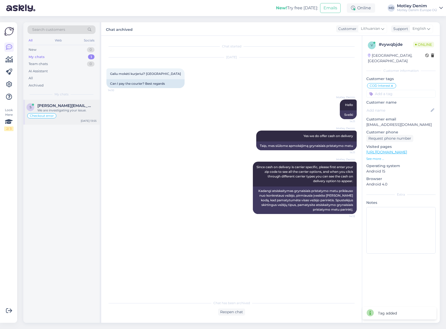
click at [70, 105] on span "[PERSON_NAME][EMAIL_ADDRESS][PERSON_NAME][DOMAIN_NAME]" at bounding box center [64, 106] width 54 height 5
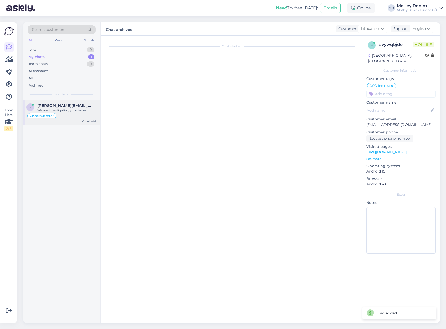
scroll to position [1085, 0]
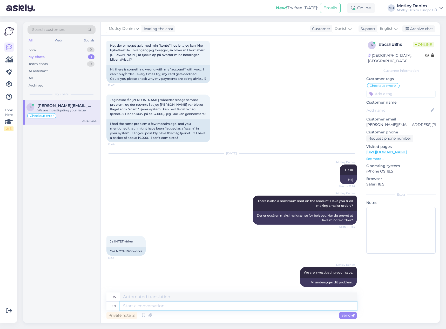
click at [250, 303] on textarea at bounding box center [238, 306] width 237 height 9
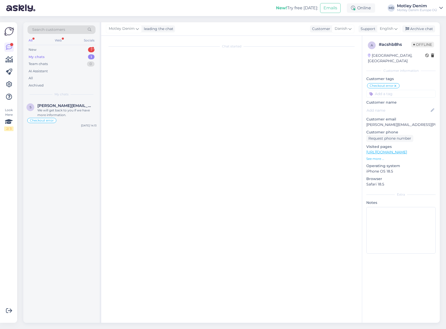
scroll to position [0, 0]
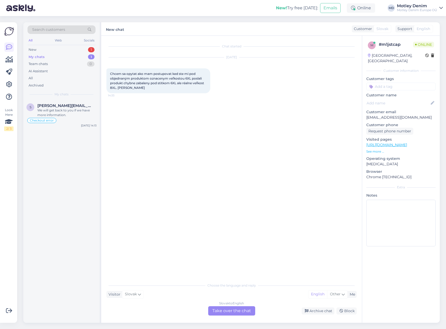
click at [231, 311] on div "Slovak to English Take over the chat" at bounding box center [231, 311] width 47 height 9
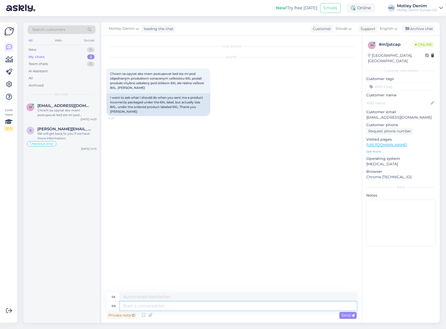
click at [208, 307] on textarea at bounding box center [238, 306] width 237 height 9
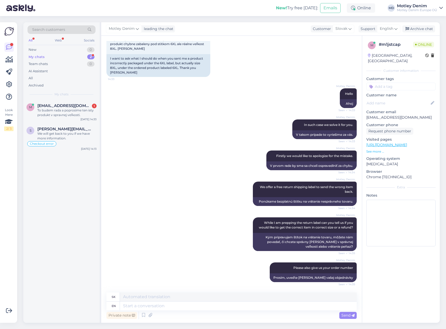
scroll to position [80, 0]
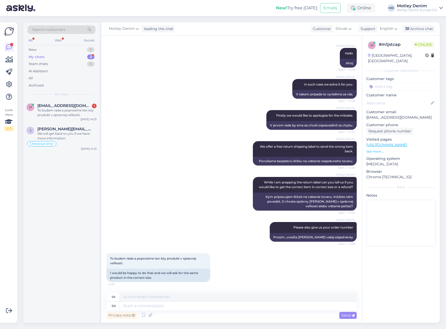
click at [379, 115] on p "[EMAIL_ADDRESS][DOMAIN_NAME]" at bounding box center [400, 117] width 69 height 5
drag, startPoint x: 379, startPoint y: 112, endPoint x: 410, endPoint y: 113, distance: 31.4
click at [410, 115] on p "[EMAIL_ADDRESS][DOMAIN_NAME]" at bounding box center [400, 117] width 69 height 5
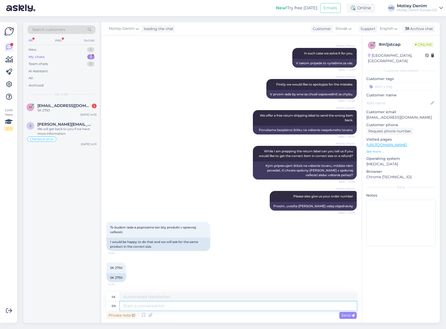
click at [167, 306] on textarea at bounding box center [238, 306] width 237 height 9
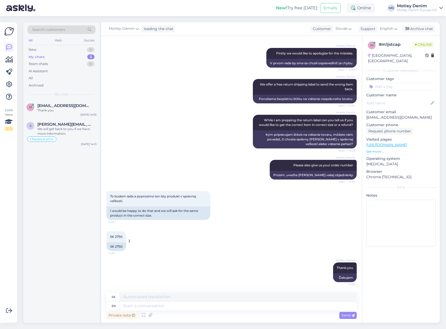
click at [111, 245] on div "SK 2750" at bounding box center [116, 247] width 20 height 9
drag, startPoint x: 111, startPoint y: 245, endPoint x: 118, endPoint y: 245, distance: 6.8
click at [118, 245] on div "SK 2750" at bounding box center [116, 247] width 20 height 9
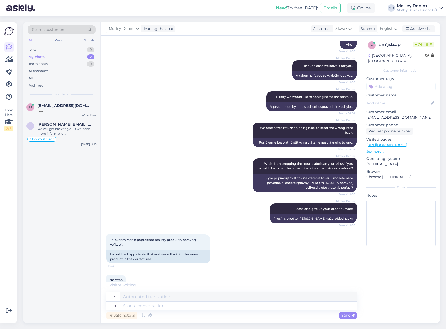
scroll to position [147, 0]
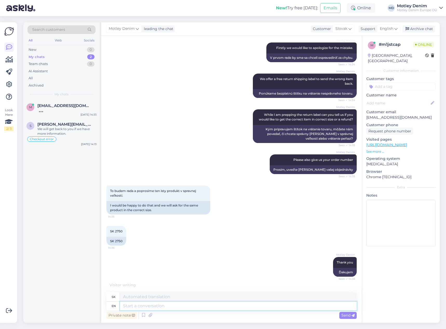
click at [185, 310] on textarea at bounding box center [238, 306] width 237 height 9
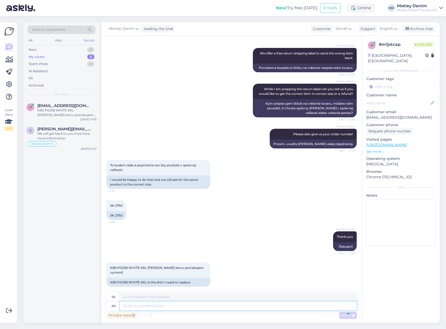
scroll to position [204, 0]
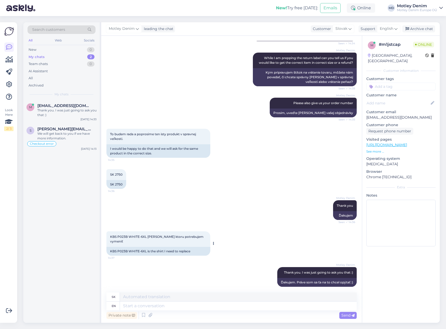
click at [114, 247] on div "KBS P023B WHITE-6XL is the shirt I need to replace" at bounding box center [158, 251] width 104 height 9
drag, startPoint x: 114, startPoint y: 246, endPoint x: 135, endPoint y: 247, distance: 20.5
click at [135, 247] on div "KBS P023B WHITE-6XL is the shirt I need to replace" at bounding box center [158, 251] width 104 height 9
click at [190, 307] on textarea at bounding box center [238, 306] width 237 height 9
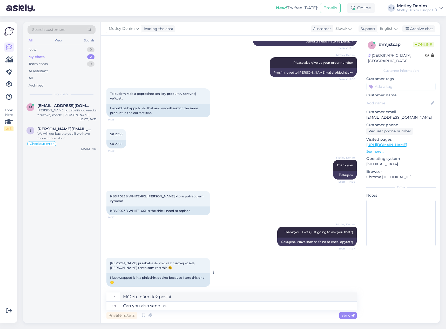
click at [113, 262] on span "[PERSON_NAME] ju zabalila do vrecka z ruzovej košele, [PERSON_NAME] tento som r…" at bounding box center [153, 266] width 86 height 9
drag, startPoint x: 113, startPoint y: 258, endPoint x: 138, endPoint y: 260, distance: 25.0
click at [134, 262] on span "[PERSON_NAME] ju zabalila do vrecka z ruzovej košele, [PERSON_NAME] tento som r…" at bounding box center [153, 266] width 86 height 9
click at [173, 308] on textarea "Can you also send us" at bounding box center [238, 306] width 237 height 9
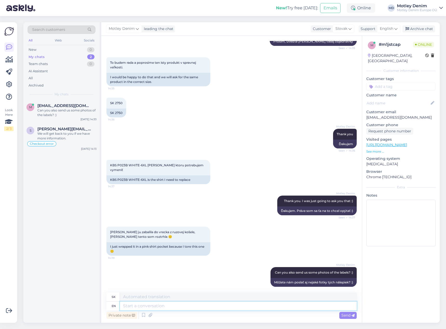
click at [232, 309] on textarea at bounding box center [238, 306] width 237 height 9
click at [255, 262] on div "Motley Denim Can you also send us some photos of the labels? :) 14:39 Môžete ná…" at bounding box center [231, 277] width 250 height 31
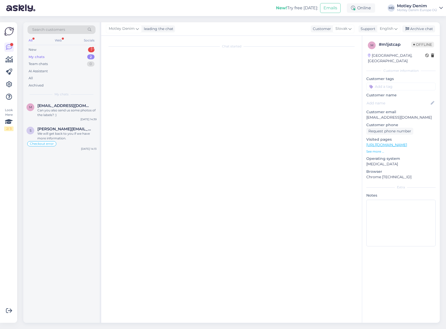
scroll to position [0, 0]
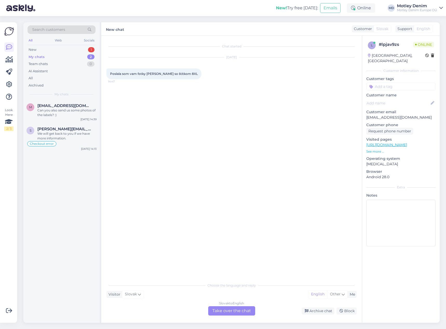
click at [238, 312] on div "Slovak to English Take over the chat" at bounding box center [231, 311] width 47 height 9
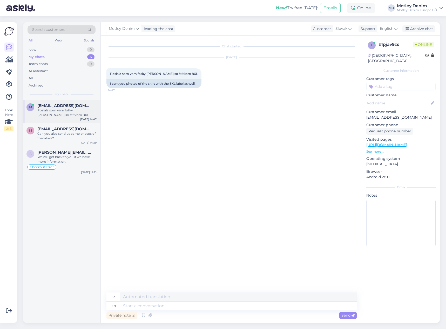
click at [65, 110] on div "Poslala som vam fotky [PERSON_NAME] so štitkom 8XL" at bounding box center [66, 112] width 59 height 9
click at [66, 139] on div "Can you also send us some photos of the labels? :)" at bounding box center [66, 136] width 59 height 9
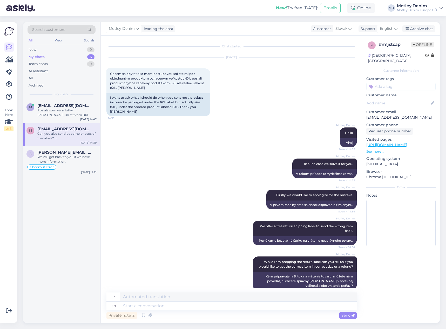
scroll to position [276, 0]
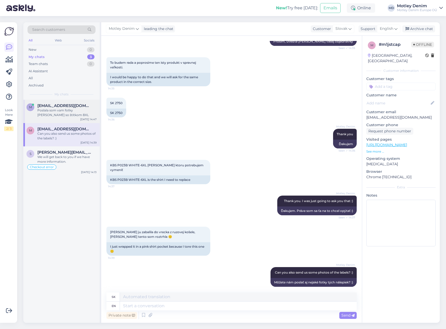
click at [72, 108] on div "Poslala som vam fotky [PERSON_NAME] so štitkom 8XL" at bounding box center [66, 112] width 59 height 9
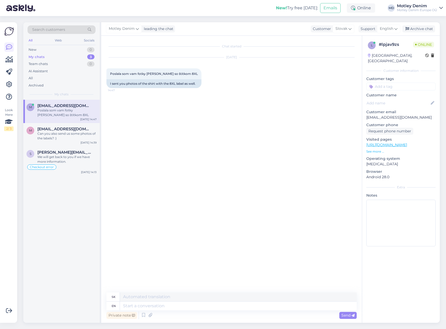
click at [173, 94] on div "Chat started [DATE] Poslala som vam fotky [PERSON_NAME] so štitkom 8XL 14:47 I …" at bounding box center [233, 164] width 255 height 247
click at [181, 89] on div "[DATE] Poslala som vam fotky [PERSON_NAME] so štitkom 8XL 14:47 I sent you phot…" at bounding box center [231, 73] width 250 height 42
click at [194, 82] on div "I sent you photos of the shirt with the 8XL label as well." at bounding box center [153, 83] width 95 height 9
click at [214, 85] on div "[DATE] Poslala som vam fotky [PERSON_NAME] so štitkom 8XL 14:47 I sent you phot…" at bounding box center [231, 73] width 250 height 42
click at [377, 115] on p "[EMAIL_ADDRESS][DOMAIN_NAME]" at bounding box center [400, 117] width 69 height 5
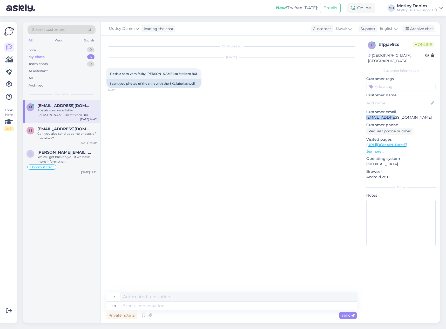
drag, startPoint x: 377, startPoint y: 111, endPoint x: 413, endPoint y: 109, distance: 35.9
click at [413, 109] on div "Customer email [EMAIL_ADDRESS][DOMAIN_NAME]" at bounding box center [400, 114] width 69 height 11
click at [411, 115] on p "[EMAIL_ADDRESS][DOMAIN_NAME]" at bounding box center [400, 117] width 69 height 5
click at [375, 115] on p "[EMAIL_ADDRESS][DOMAIN_NAME]" at bounding box center [400, 117] width 69 height 5
drag, startPoint x: 375, startPoint y: 112, endPoint x: 402, endPoint y: 113, distance: 27.0
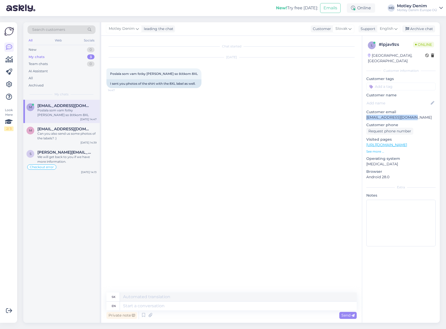
click at [406, 115] on p "[EMAIL_ADDRESS][DOMAIN_NAME]" at bounding box center [400, 117] width 69 height 5
click at [65, 33] on div "Search customers" at bounding box center [62, 29] width 68 height 9
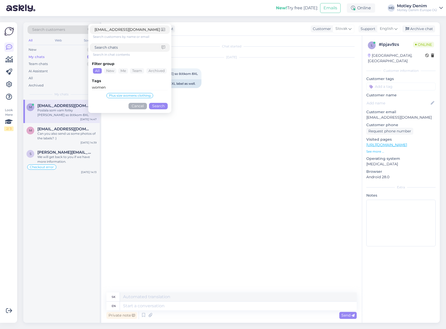
click button "Search" at bounding box center [158, 106] width 19 height 6
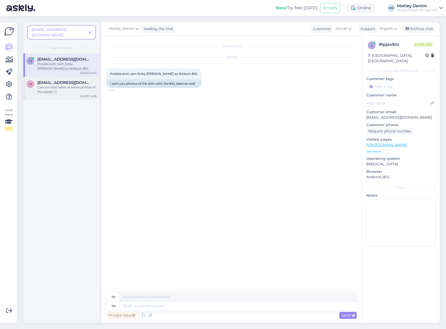
click at [65, 85] on div "Can you also send us some photos of the labels? :)" at bounding box center [66, 89] width 59 height 9
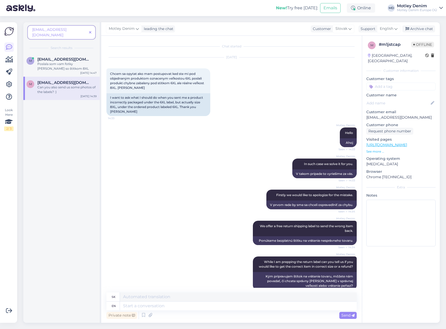
scroll to position [276, 0]
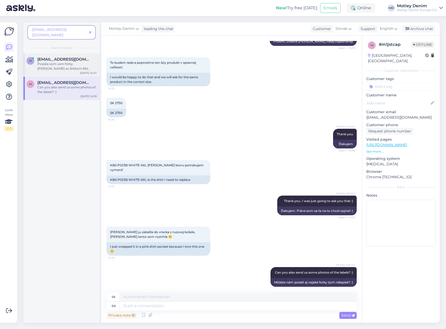
click at [62, 62] on div "Poslala som vam fotky [PERSON_NAME] so štitkom 8XL" at bounding box center [66, 66] width 59 height 9
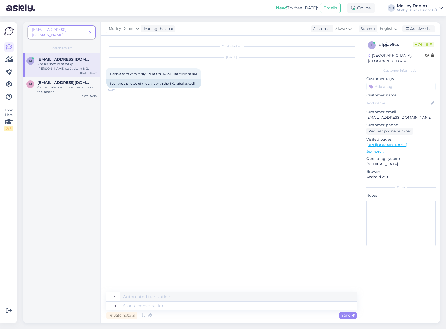
click at [92, 30] on span at bounding box center [90, 32] width 6 height 5
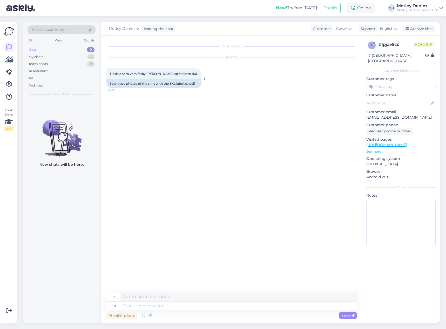
click at [113, 72] on span "Poslala som vam fotky [PERSON_NAME] so štitkom 8XL" at bounding box center [154, 74] width 88 height 4
click at [116, 74] on span "Poslala som vam fotky [PERSON_NAME] so štitkom 8XL" at bounding box center [154, 74] width 88 height 4
drag, startPoint x: 116, startPoint y: 74, endPoint x: 181, endPoint y: 75, distance: 65.1
click at [181, 75] on span "Poslala som vam fotky [PERSON_NAME] so štitkom 8XL" at bounding box center [154, 74] width 88 height 4
click at [159, 306] on textarea at bounding box center [238, 306] width 237 height 9
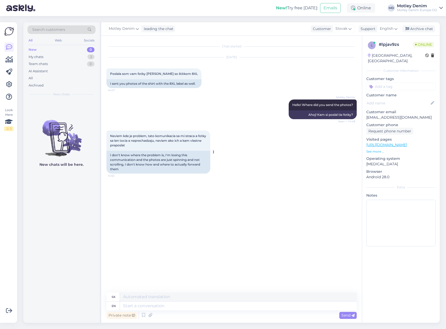
click at [115, 136] on span "Neviem kde je problem, tato komunikacia sa mi straca a fotky sa len tocia a nep…" at bounding box center [158, 140] width 97 height 13
drag, startPoint x: 115, startPoint y: 136, endPoint x: 141, endPoint y: 144, distance: 27.5
click at [141, 144] on div "Neviem kde je problem, tato komunikacia sa mi straca a fotky sa len tocia a nep…" at bounding box center [158, 141] width 104 height 20
click at [176, 310] on textarea at bounding box center [238, 306] width 237 height 9
click at [220, 308] on textarea "Adding them to this chat is not working?" at bounding box center [238, 306] width 237 height 9
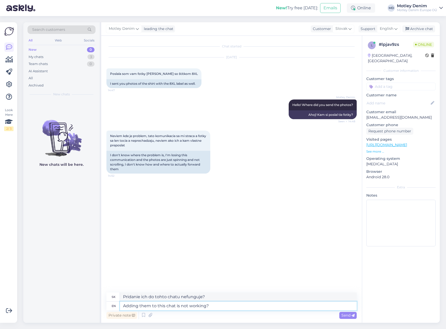
paste textarea
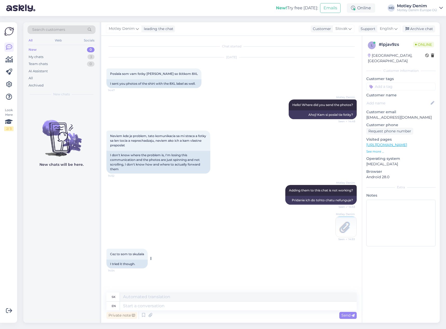
click at [113, 256] on span "Cez to som to skušala" at bounding box center [127, 254] width 34 height 4
drag, startPoint x: 113, startPoint y: 256, endPoint x: 135, endPoint y: 254, distance: 22.4
click at [135, 254] on span "Cez to som to skušala" at bounding box center [127, 254] width 34 height 4
click at [168, 307] on textarea at bounding box center [238, 306] width 237 height 9
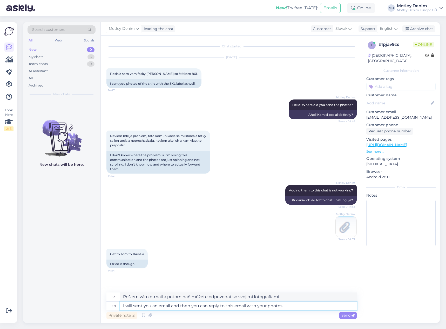
click at [174, 309] on textarea "I will sent you an email and then you can reply to this email with your photos" at bounding box center [238, 306] width 237 height 9
click at [278, 307] on textarea "I will sent you an email and you can reply to this email with your photos" at bounding box center [238, 306] width 237 height 9
click at [346, 317] on span "Send" at bounding box center [347, 315] width 13 height 5
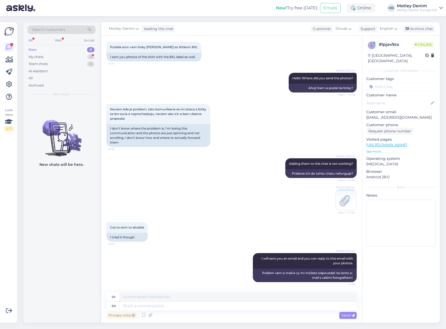
scroll to position [92, 0]
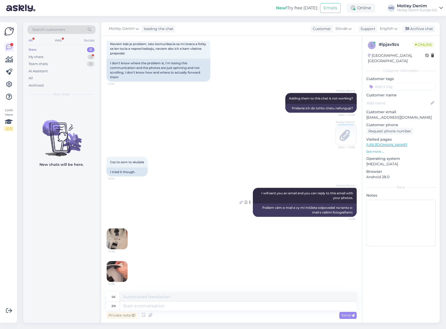
click at [239, 201] on icon at bounding box center [240, 202] width 3 height 3
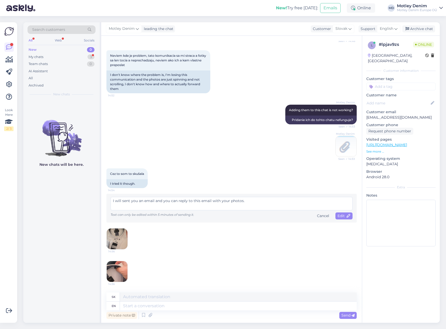
scroll to position [80, 0]
click at [118, 201] on textarea "I will sent you an email and you can reply to this email with your photos." at bounding box center [232, 203] width 242 height 13
click at [340, 216] on span "Edit" at bounding box center [343, 216] width 13 height 5
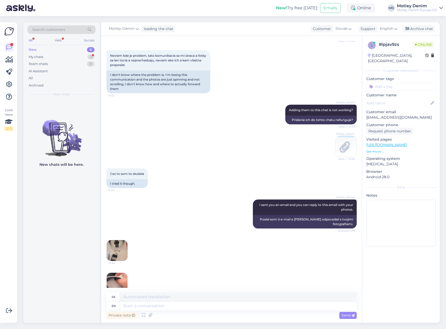
click at [116, 256] on img at bounding box center [117, 251] width 21 height 21
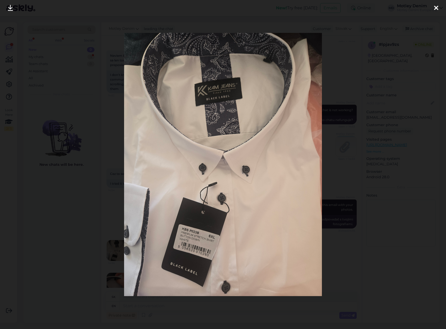
click at [324, 187] on div at bounding box center [223, 164] width 446 height 329
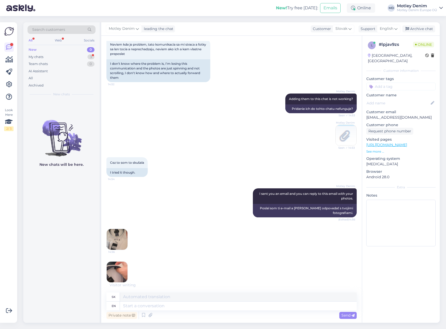
scroll to position [98, 0]
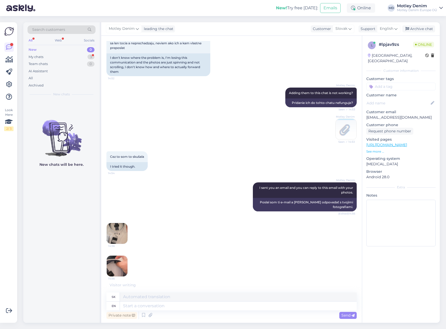
click at [120, 258] on img at bounding box center [117, 266] width 21 height 21
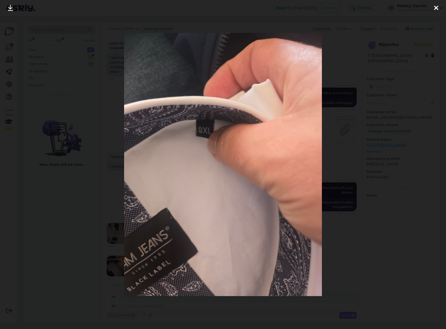
click at [95, 176] on div at bounding box center [223, 164] width 446 height 329
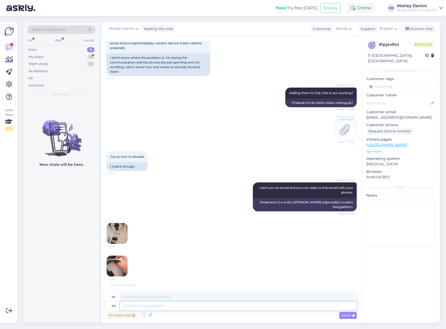
click at [164, 309] on textarea at bounding box center [238, 306] width 237 height 9
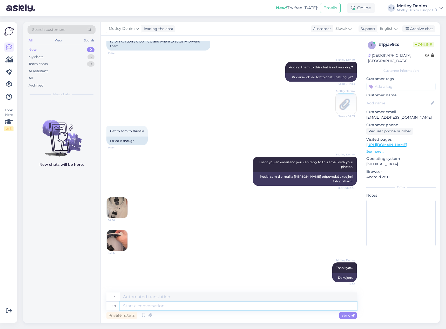
scroll to position [154, 0]
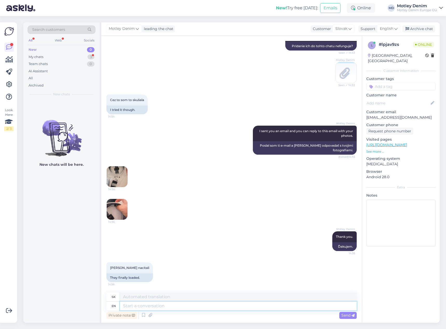
click at [207, 305] on textarea at bounding box center [238, 306] width 237 height 9
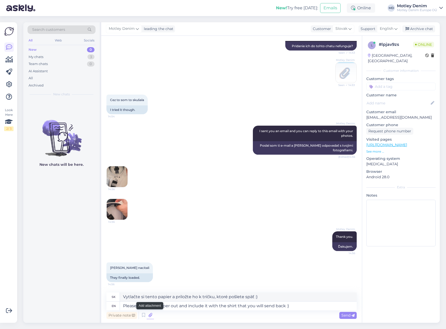
click at [148, 316] on icon at bounding box center [150, 316] width 7 height 8
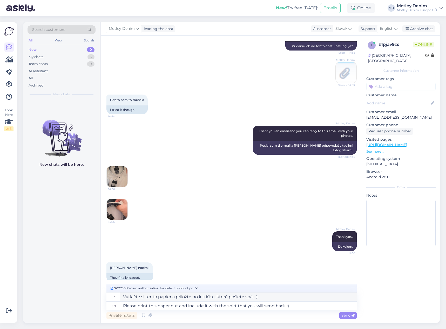
drag, startPoint x: 348, startPoint y: 317, endPoint x: 350, endPoint y: 312, distance: 5.7
click at [349, 317] on span "Send" at bounding box center [347, 315] width 13 height 5
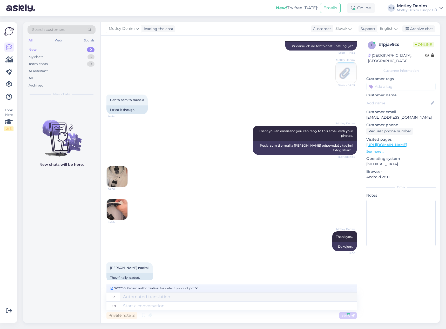
scroll to position [217, 0]
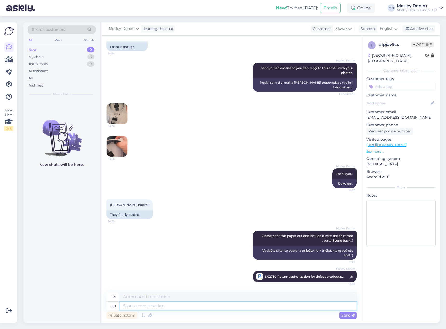
click at [184, 306] on textarea at bounding box center [238, 306] width 237 height 9
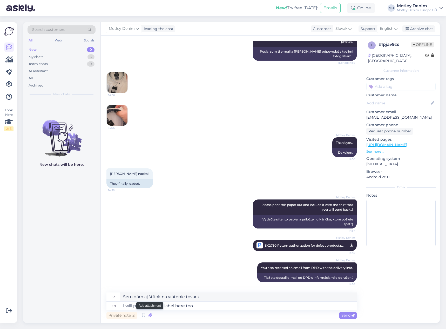
click at [148, 316] on icon at bounding box center [150, 316] width 7 height 8
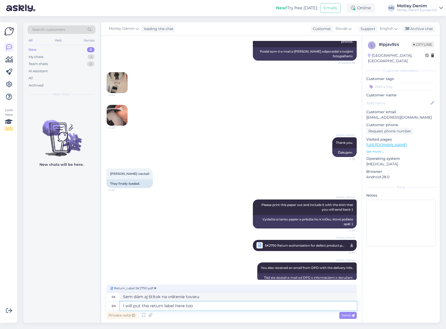
drag, startPoint x: 200, startPoint y: 306, endPoint x: 142, endPoint y: 301, distance: 57.5
click at [142, 301] on div "sk Sem dám aj štítok na vrátenie tovaru en I will put the return label here too" at bounding box center [231, 302] width 250 height 18
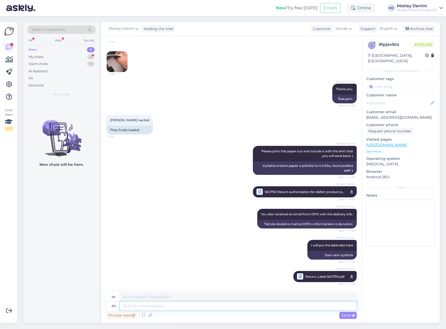
scroll to position [333, 0]
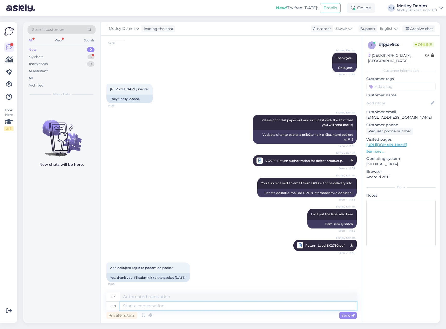
click at [147, 303] on textarea at bounding box center [238, 306] width 237 height 9
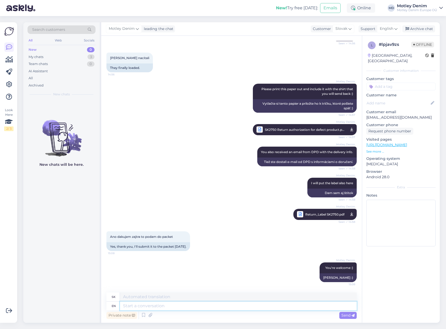
click at [197, 307] on textarea at bounding box center [238, 306] width 237 height 9
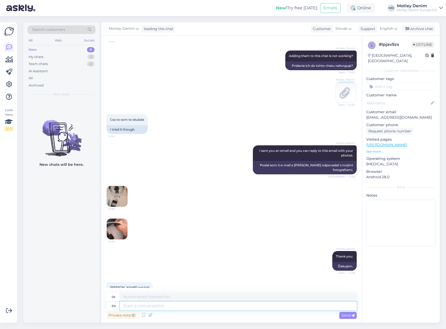
scroll to position [182, 0]
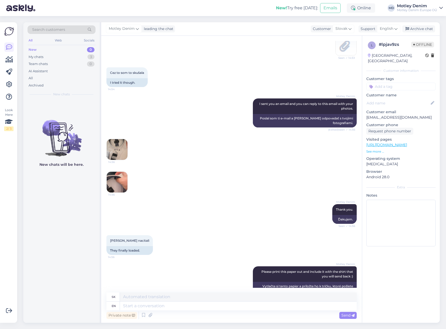
click at [121, 179] on img at bounding box center [117, 182] width 21 height 21
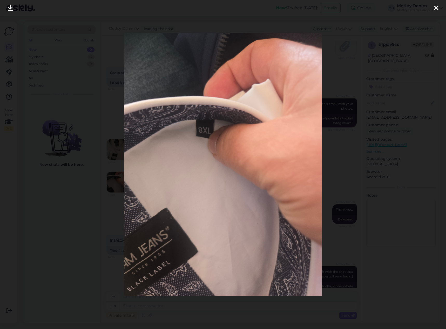
click at [257, 181] on img at bounding box center [223, 165] width 198 height 264
click at [85, 152] on div at bounding box center [223, 164] width 446 height 329
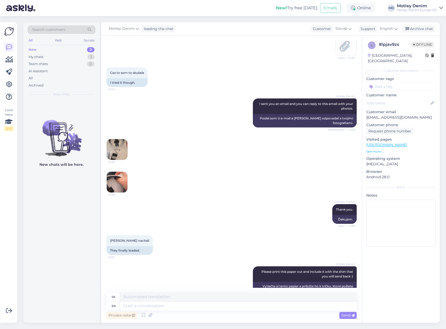
click at [113, 154] on img at bounding box center [117, 149] width 21 height 21
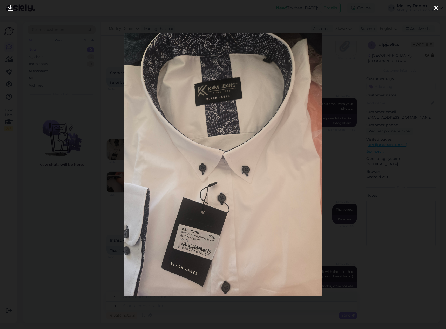
click at [362, 63] on div at bounding box center [223, 164] width 446 height 329
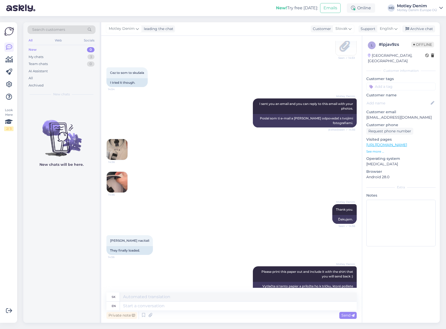
click at [114, 154] on img at bounding box center [117, 149] width 21 height 21
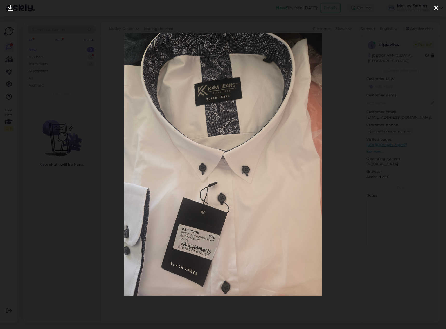
scroll to position [0, 0]
click at [316, 186] on img at bounding box center [223, 165] width 198 height 264
click at [352, 189] on div at bounding box center [223, 164] width 446 height 329
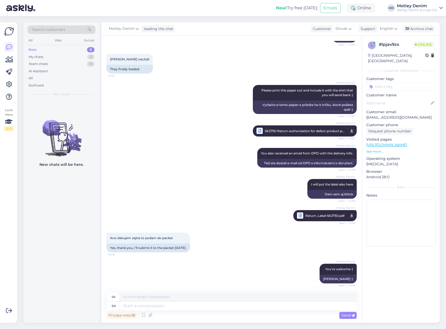
scroll to position [441, 0]
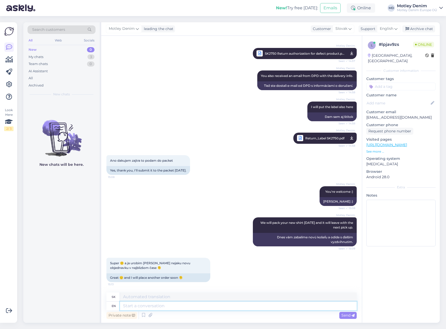
click at [179, 307] on textarea at bounding box center [238, 306] width 237 height 9
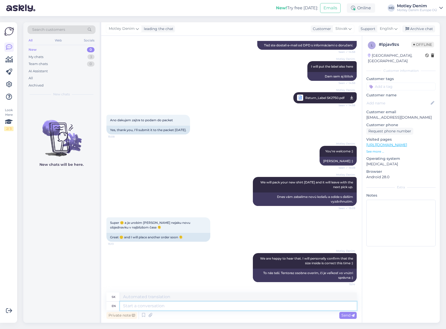
click at [211, 307] on textarea at bounding box center [238, 306] width 237 height 9
